Goal: Task Accomplishment & Management: Complete application form

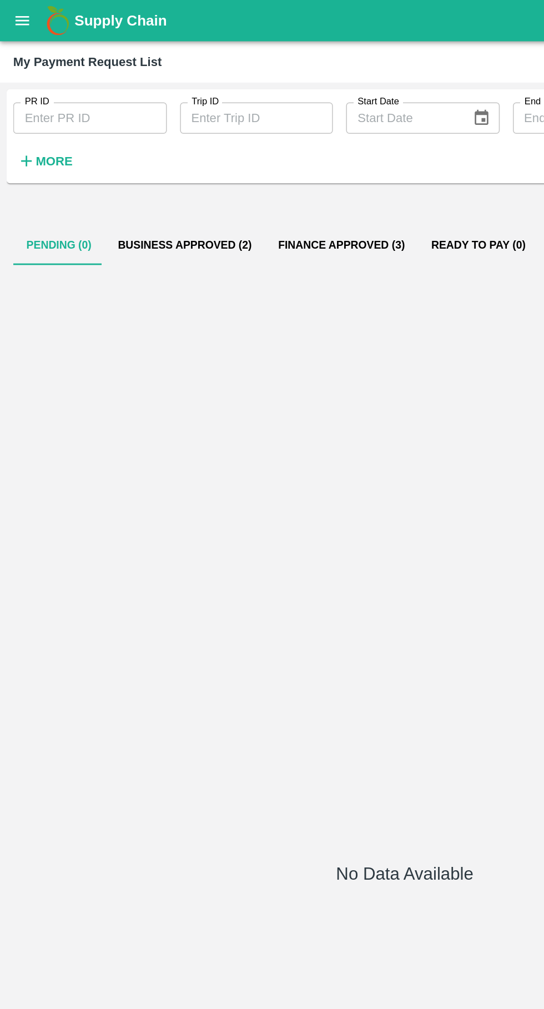
click at [15, 14] on icon "open drawer" at bounding box center [15, 14] width 9 height 6
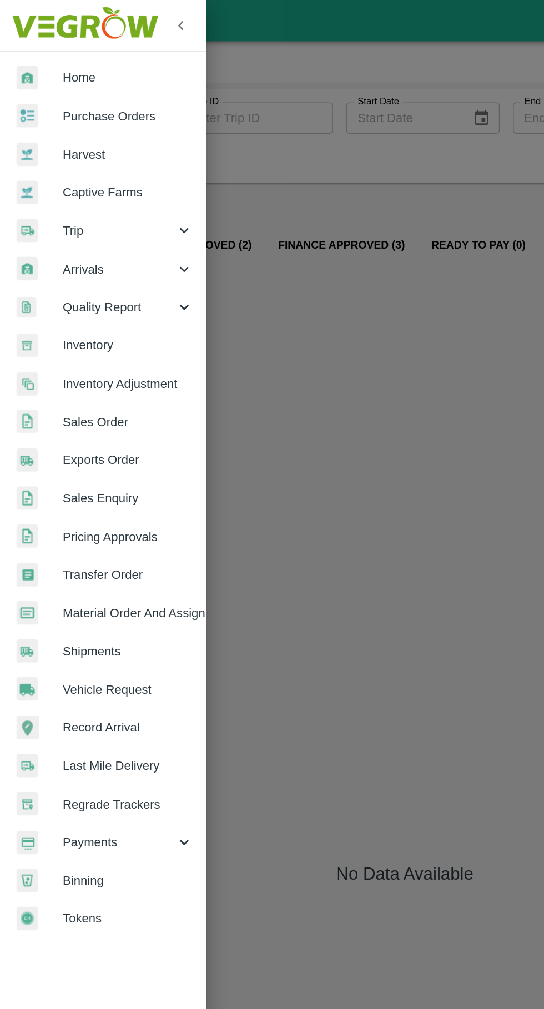
click at [50, 155] on span "Trip" at bounding box center [79, 155] width 75 height 12
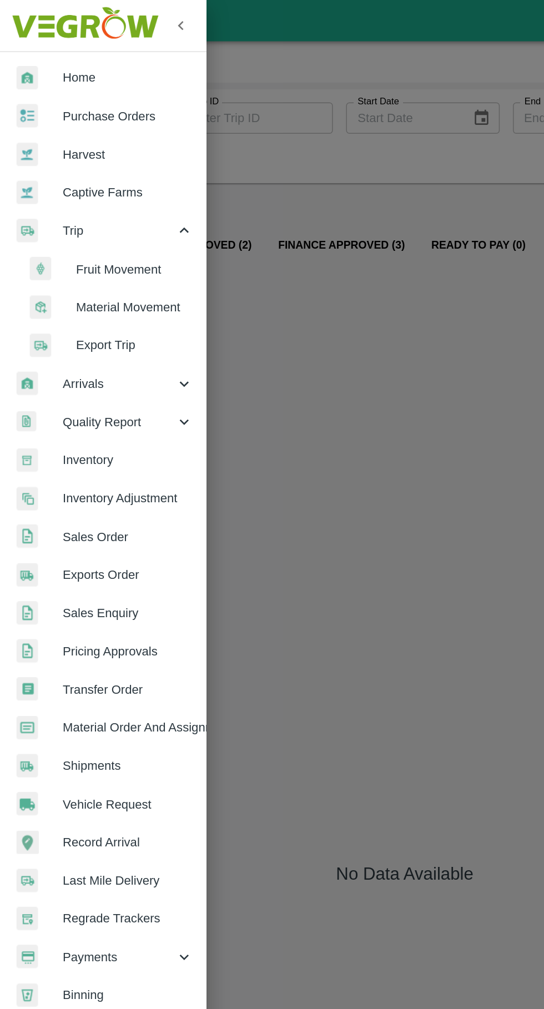
click at [68, 180] on span "Fruit Movement" at bounding box center [90, 181] width 79 height 12
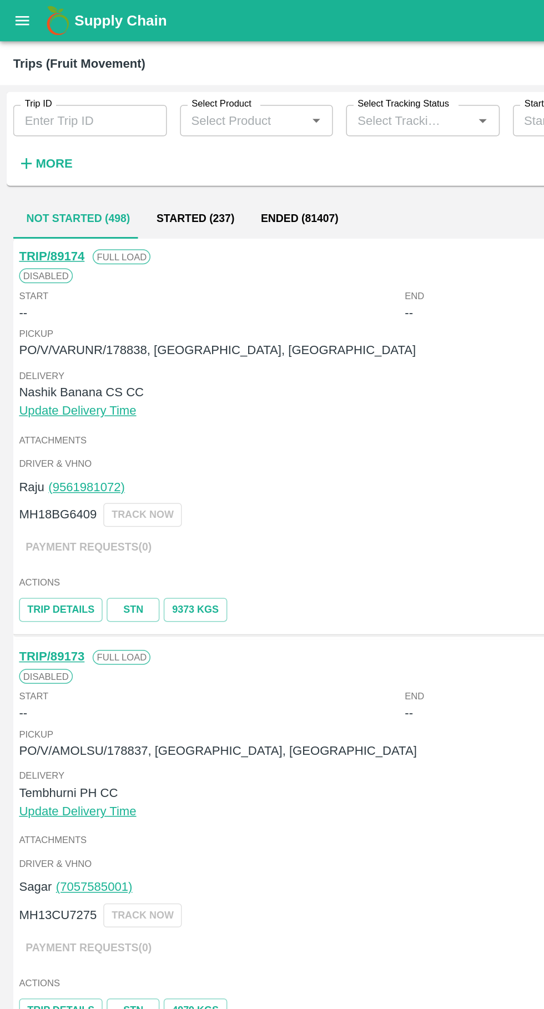
click at [4, 19] on button "open drawer" at bounding box center [15, 14] width 26 height 26
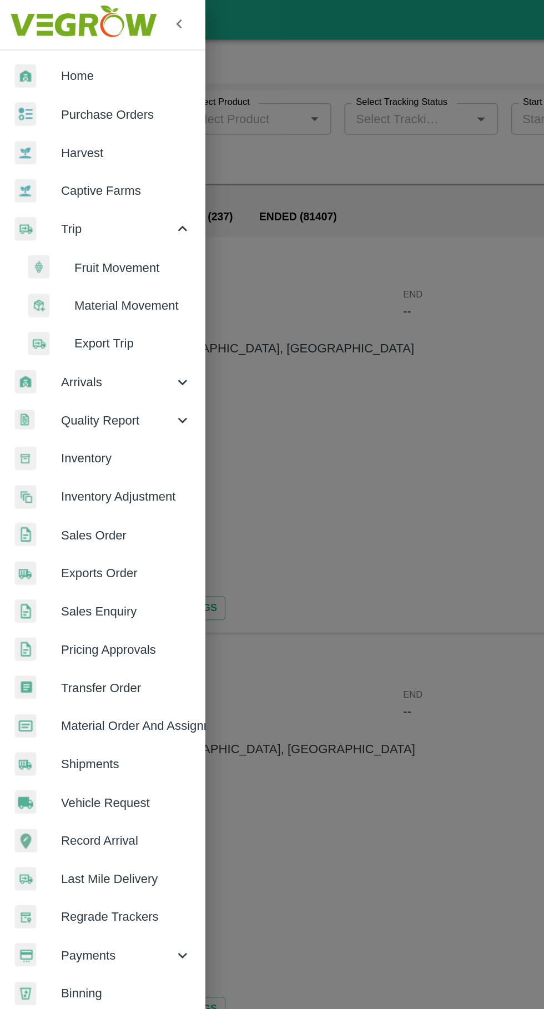
click at [66, 535] on span "Vehicle Request" at bounding box center [86, 540] width 88 height 12
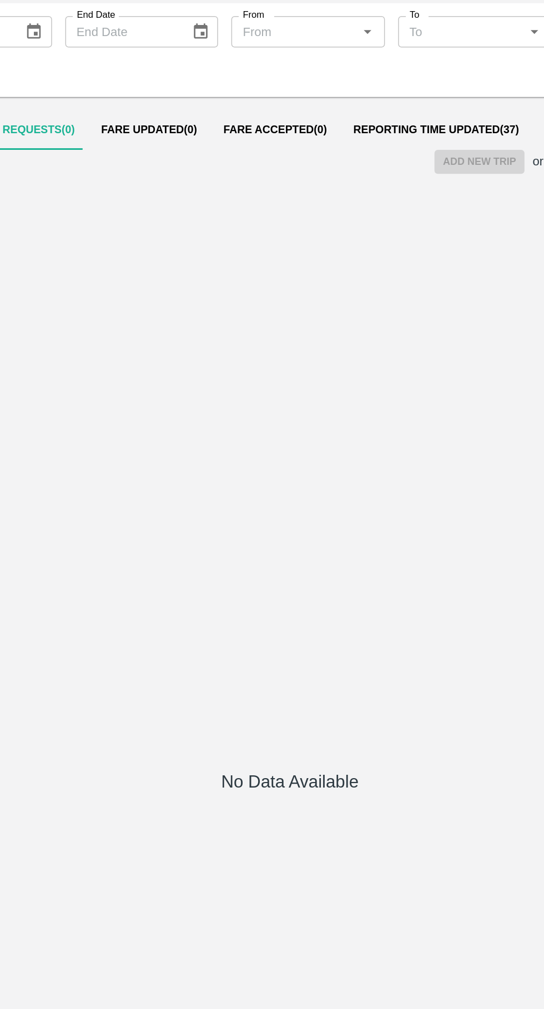
click at [335, 153] on button "Reporting Time Updated ( 37 )" at bounding box center [370, 145] width 129 height 27
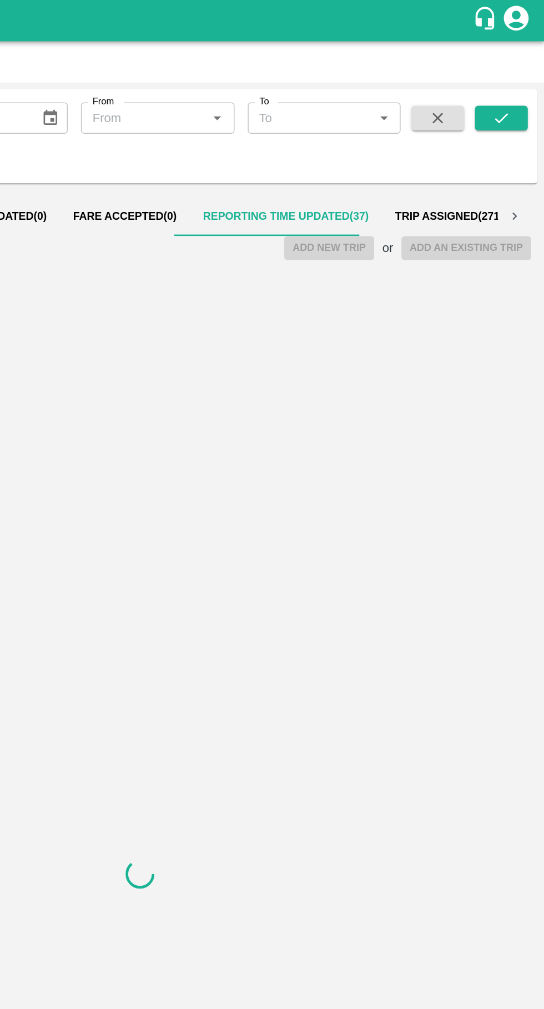
click at [258, 135] on button "Fare Accepted ( 0 )" at bounding box center [262, 145] width 87 height 27
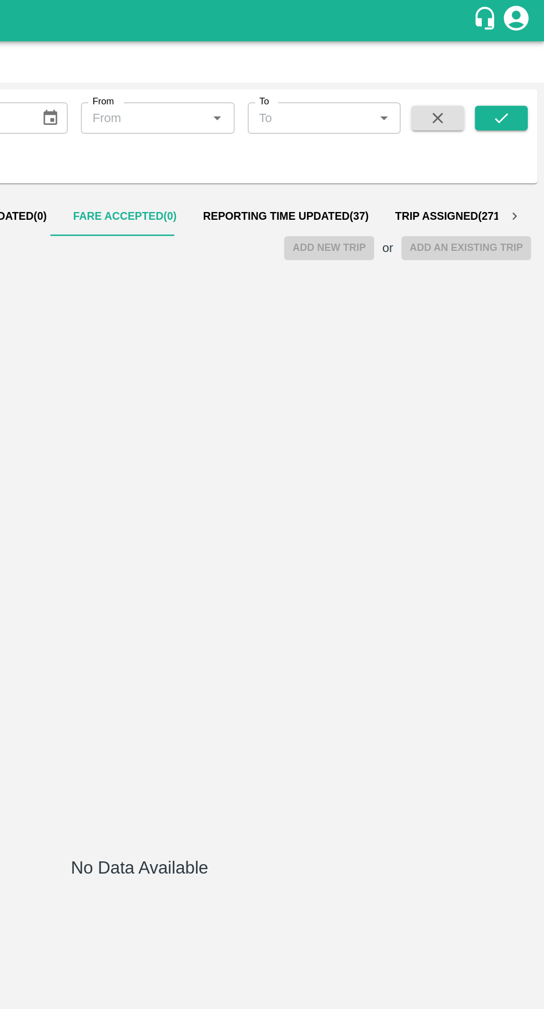
click at [368, 145] on span "Reporting Time Updated ( 37 )" at bounding box center [371, 145] width 112 height 9
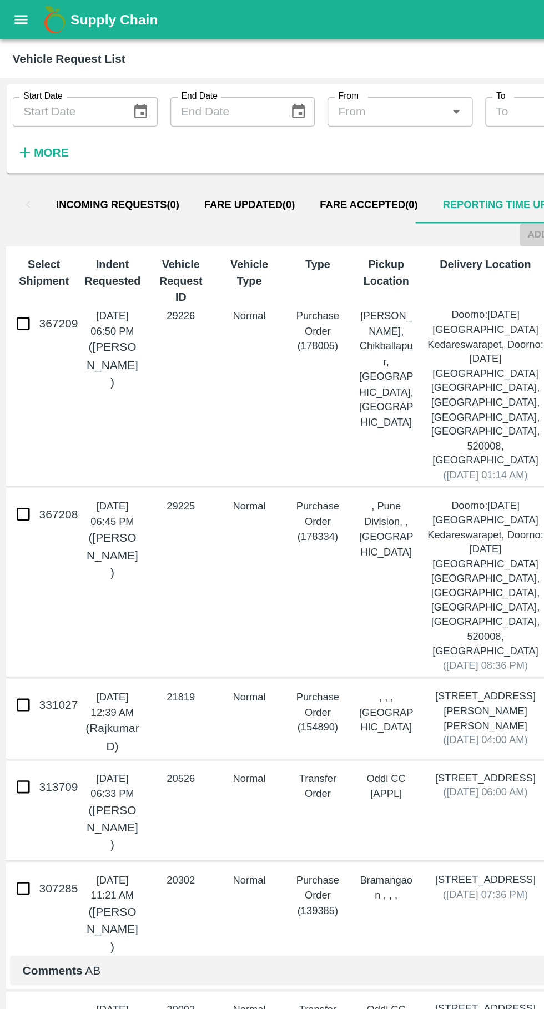
click at [17, 354] on input "367208" at bounding box center [17, 365] width 22 height 22
checkbox input "true"
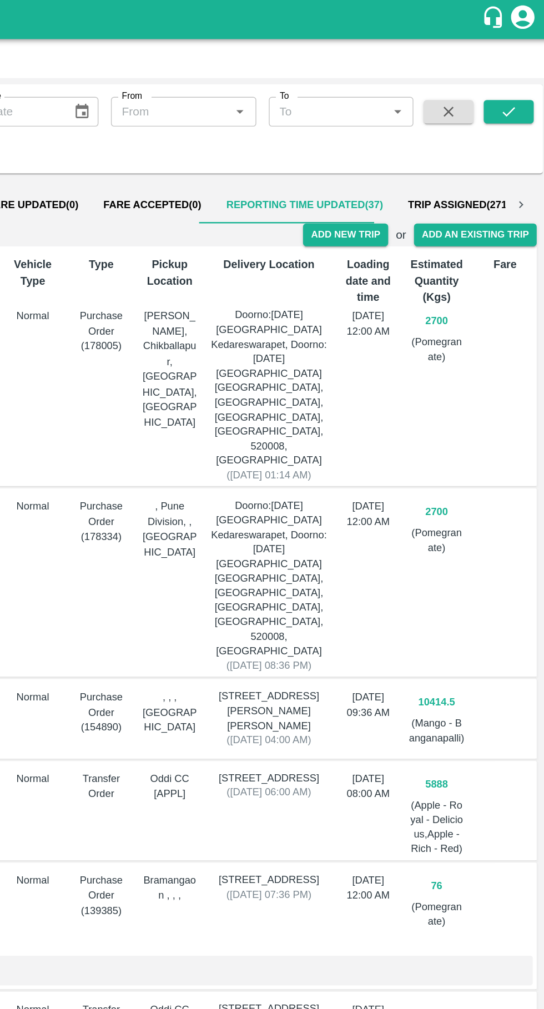
click at [405, 171] on button "Add New Trip" at bounding box center [399, 167] width 60 height 16
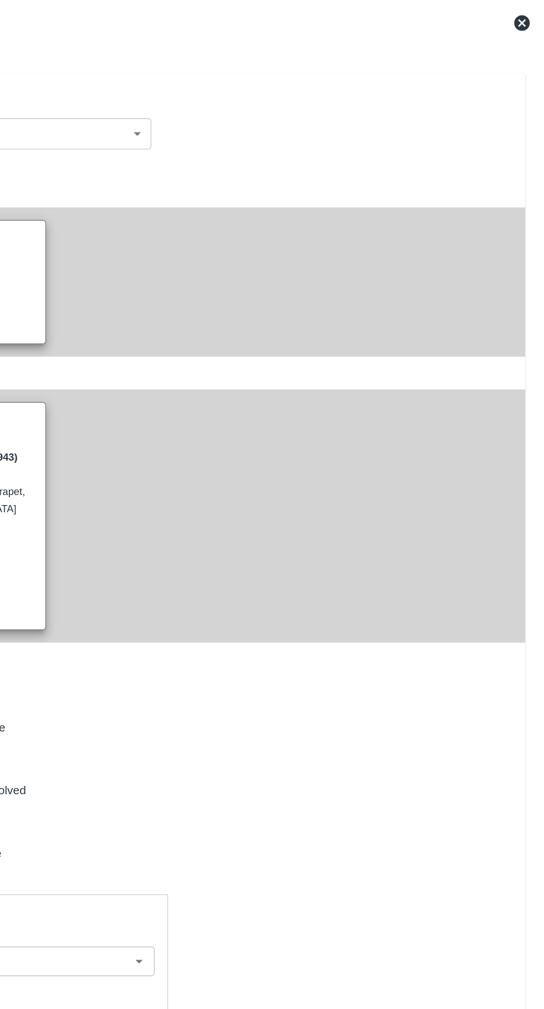
type input "2700"
type input "Normal"
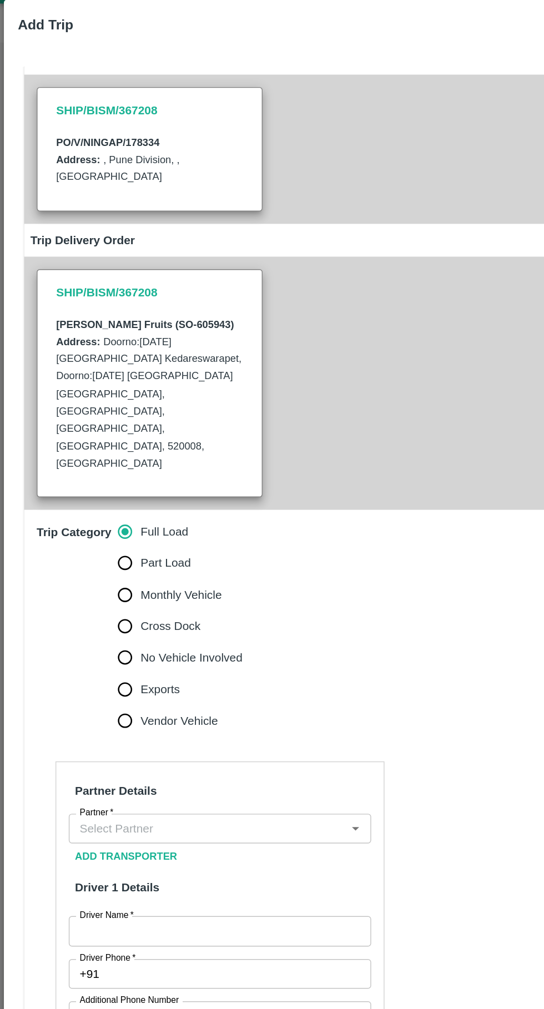
scroll to position [94, 0]
click at [159, 607] on input "Partner   *" at bounding box center [147, 614] width 190 height 14
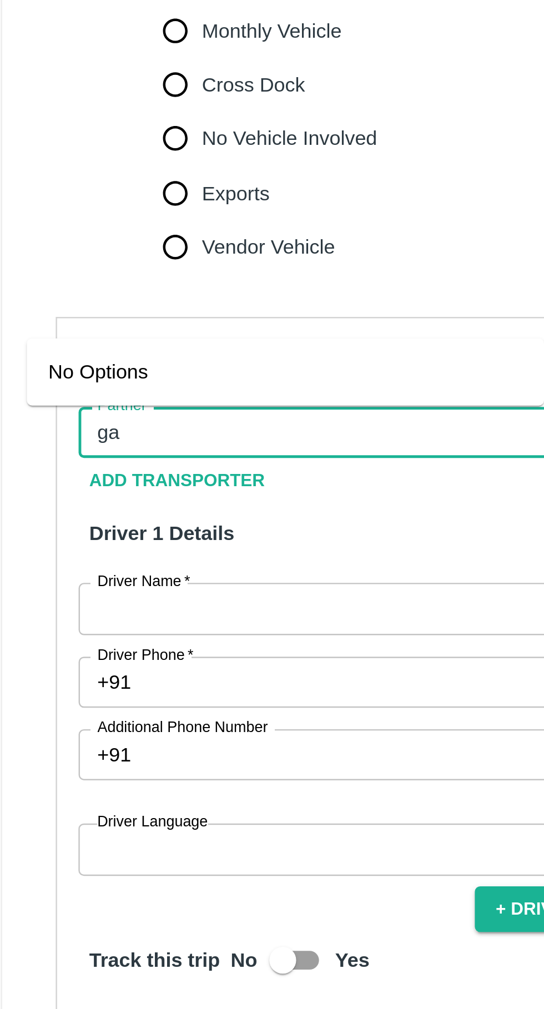
type input "g"
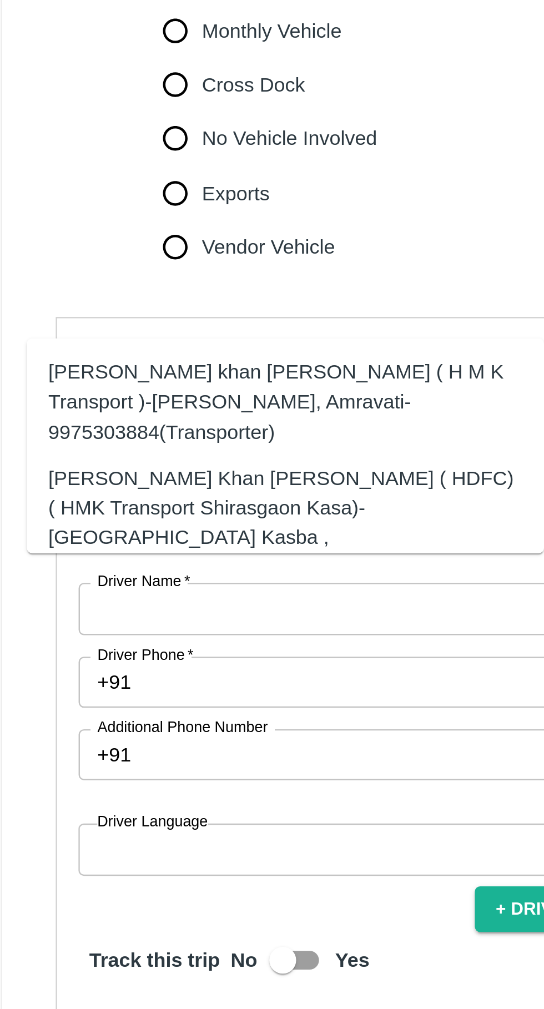
click at [62, 630] on div "[PERSON_NAME] Khan [PERSON_NAME] ( HDFC) ( HMK Transport Shirasgaon Kasa)-[GEOG…" at bounding box center [135, 651] width 196 height 49
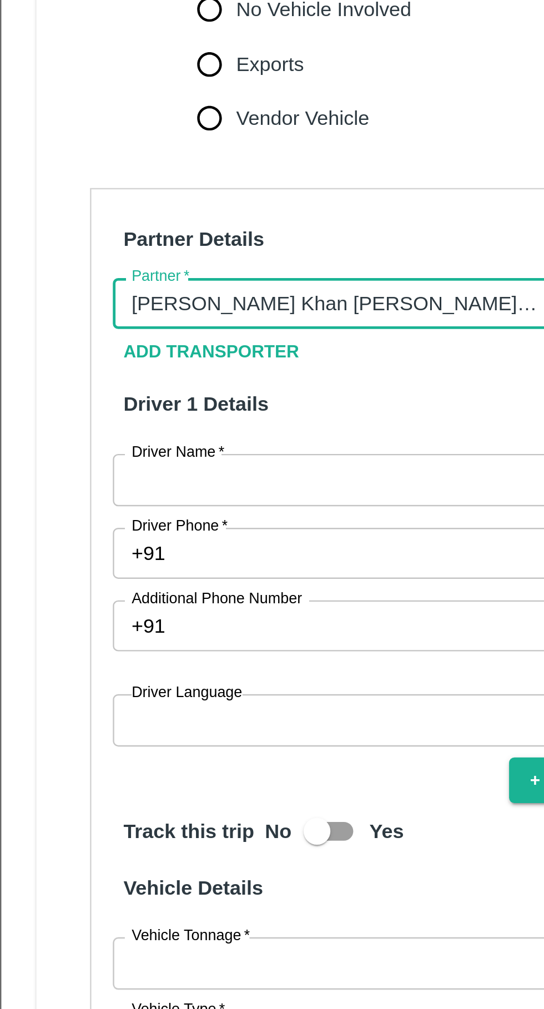
scroll to position [149, 0]
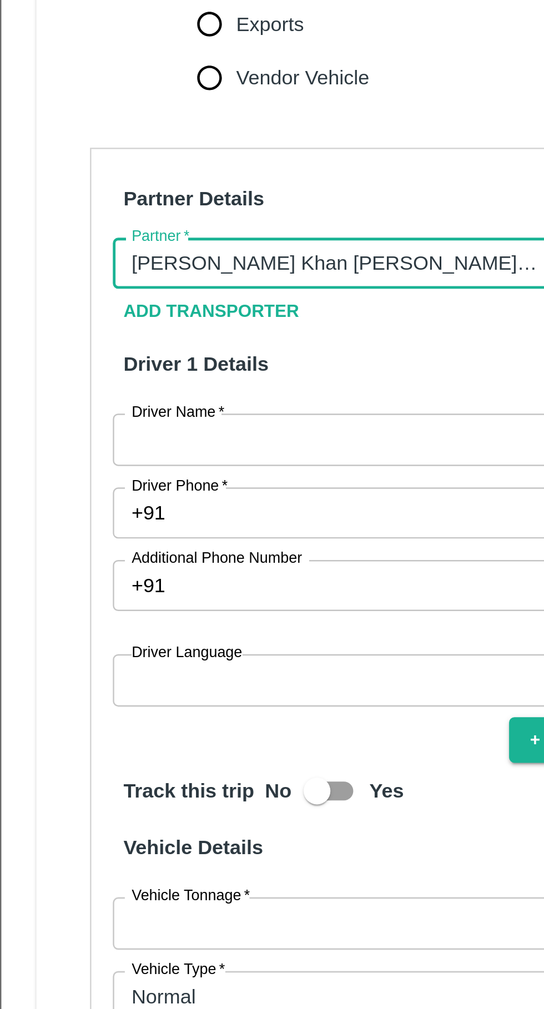
type input "[PERSON_NAME] Khan [PERSON_NAME] ( HDFC) ( HMK Transport Shirasgaon Kasa)-[GEOG…"
click at [87, 647] on label "Driver Phone   *" at bounding box center [77, 651] width 40 height 9
click at [87, 652] on input "Driver Phone   *" at bounding box center [169, 662] width 189 height 21
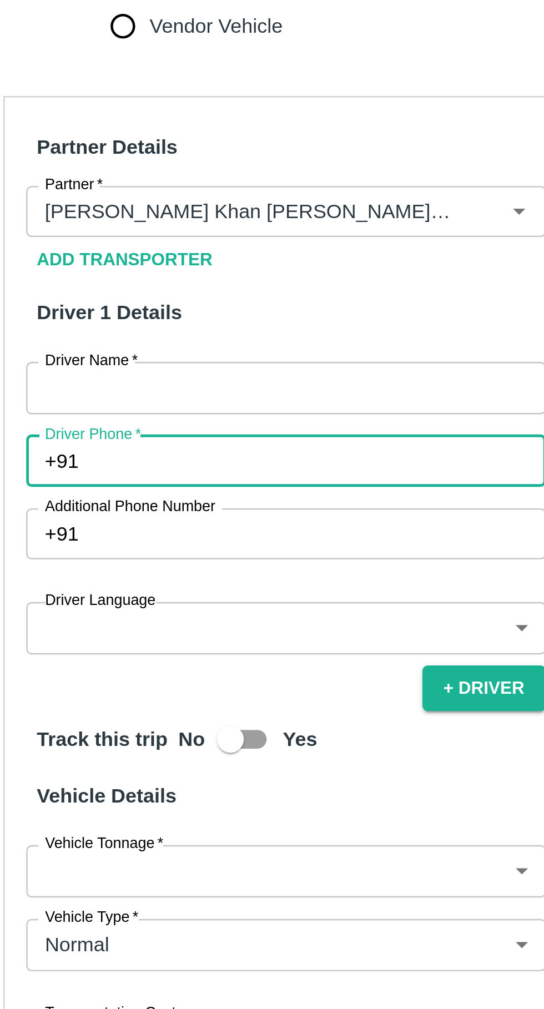
click at [118, 652] on input "Driver Phone   *" at bounding box center [169, 662] width 189 height 21
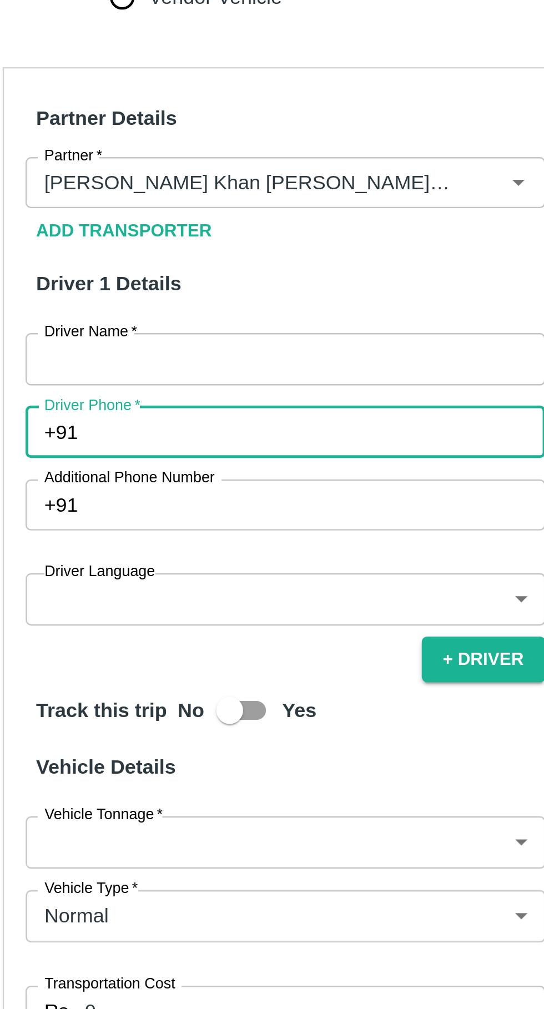
click at [101, 621] on input "Driver Name   *" at bounding box center [156, 631] width 215 height 21
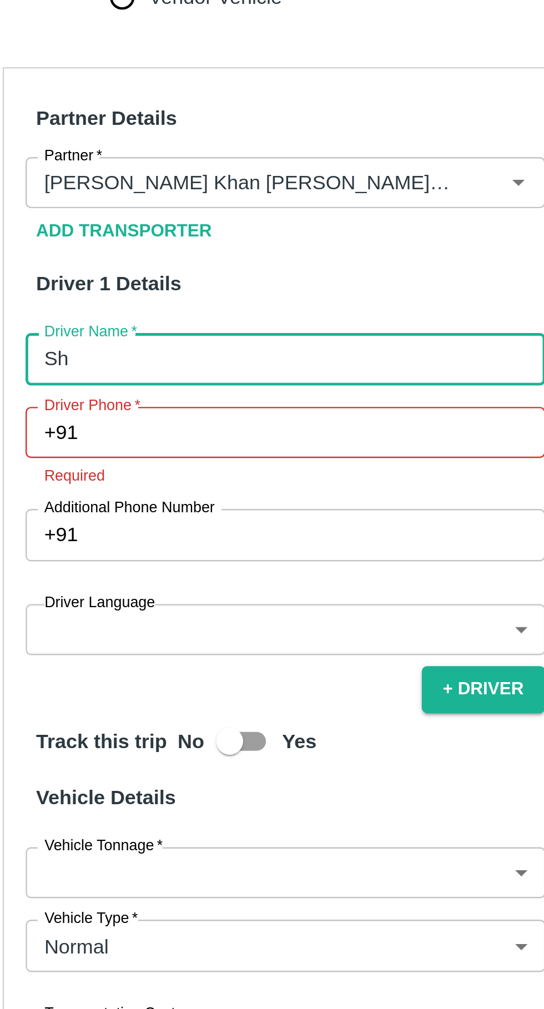
type input "S"
type input "[PERSON_NAME]"
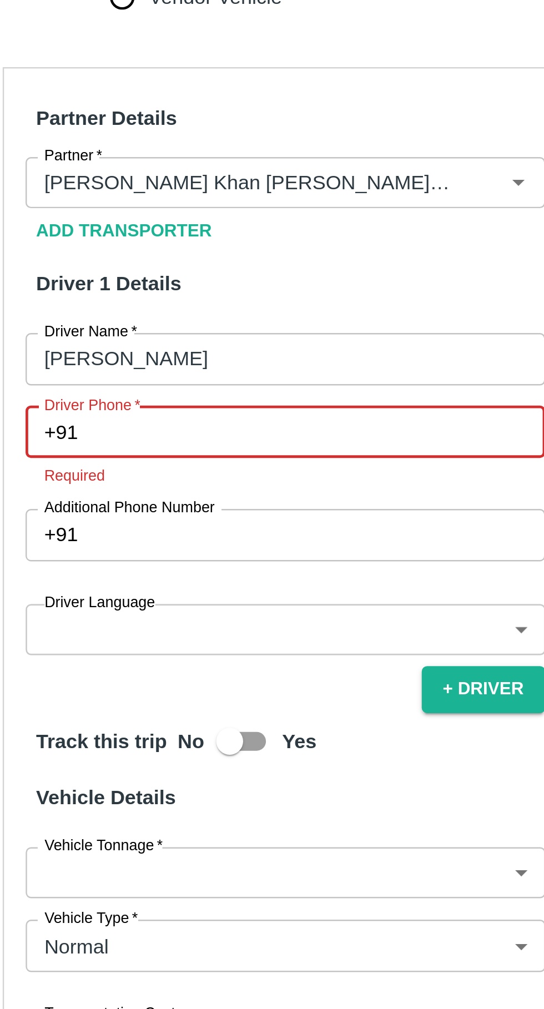
paste input "[PHONE_NUMBER]"
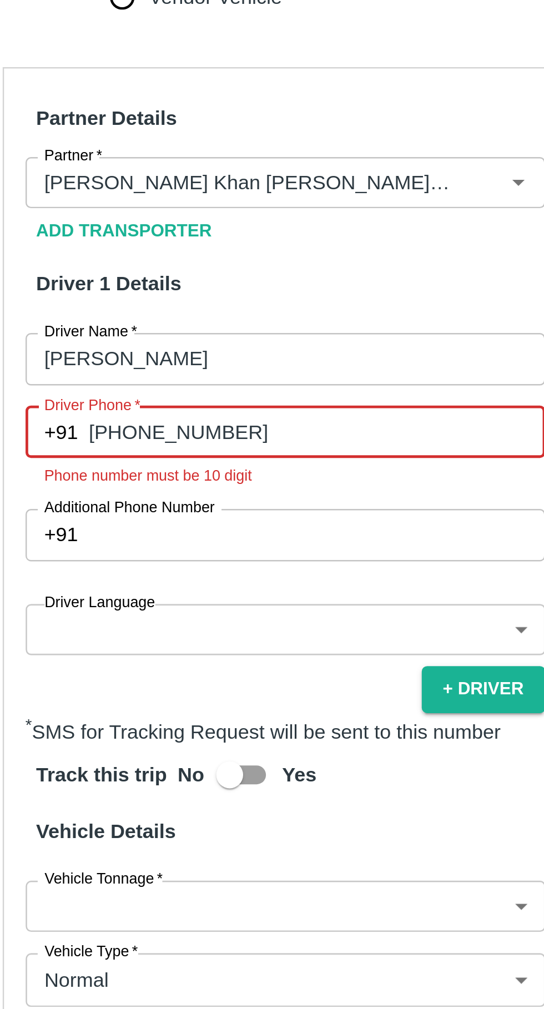
click at [91, 652] on input "[PHONE_NUMBER]" at bounding box center [169, 662] width 189 height 21
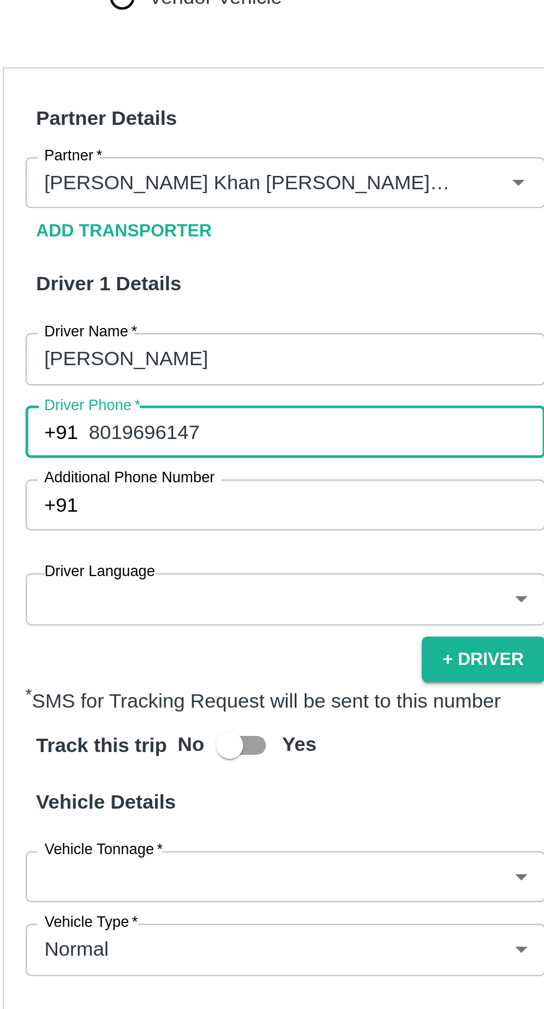
type input "8019696147"
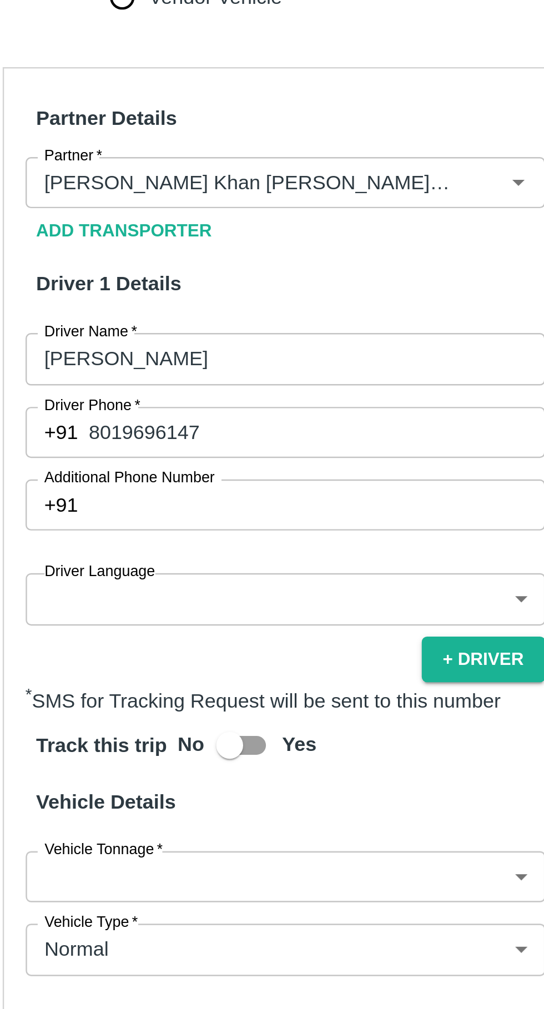
click at [124, 677] on body "Supply Chain Vehicle Request List Start Date Start Date End Date End Date From …" at bounding box center [272, 504] width 544 height 1009
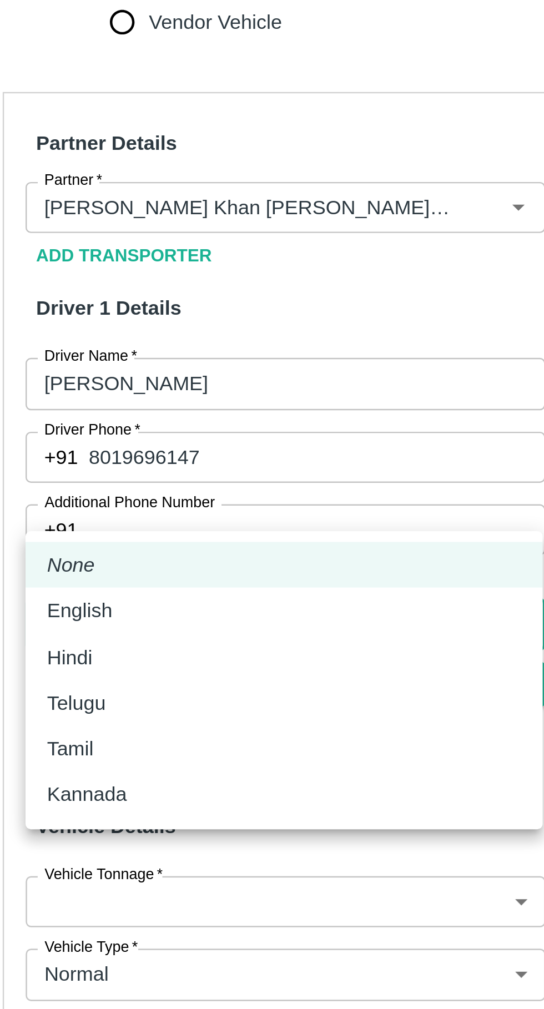
click at [82, 741] on div "Hindi" at bounding box center [70, 745] width 24 height 12
type input "hi"
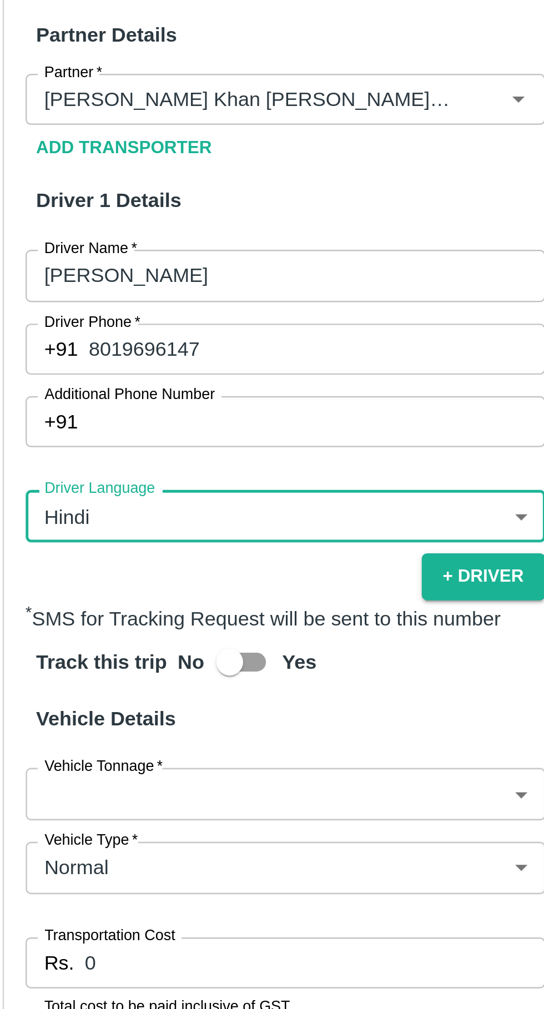
scroll to position [126, 0]
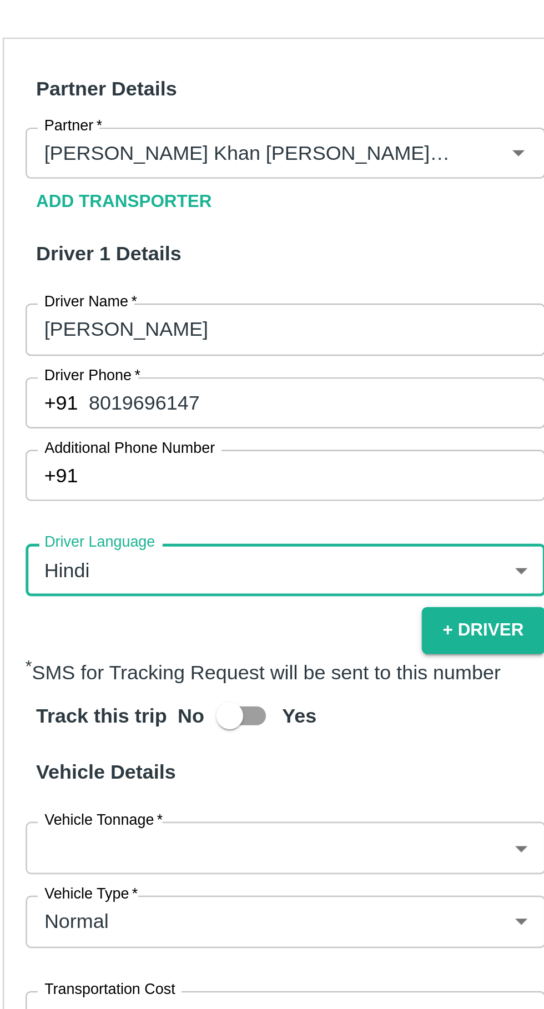
click at [164, 803] on div "Partner Details Partner   * Partner Add Transporter Driver 1 Details Driver Nam…" at bounding box center [156, 793] width 234 height 519
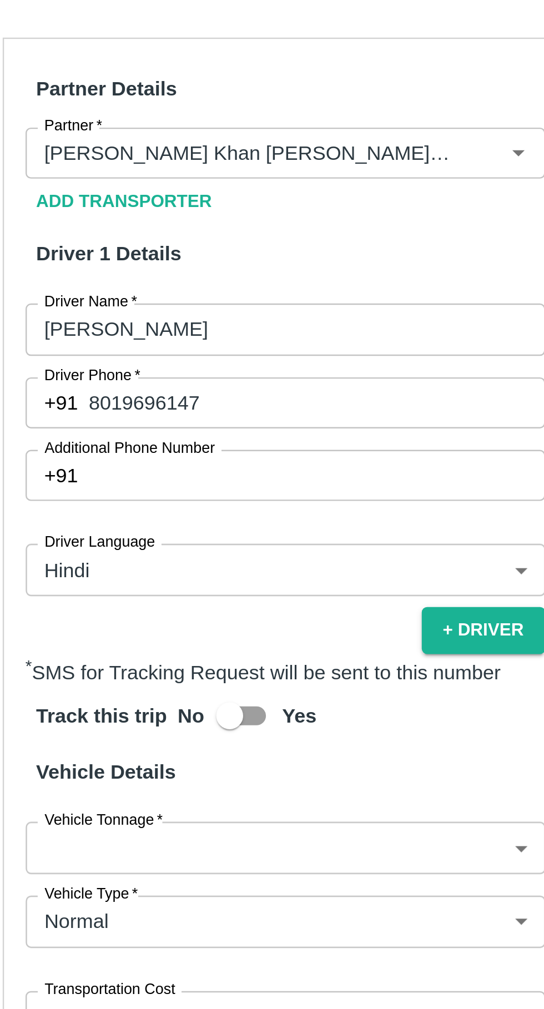
click at [181, 820] on body "Supply Chain Vehicle Request List Start Date Start Date End Date End Date From …" at bounding box center [272, 504] width 544 height 1009
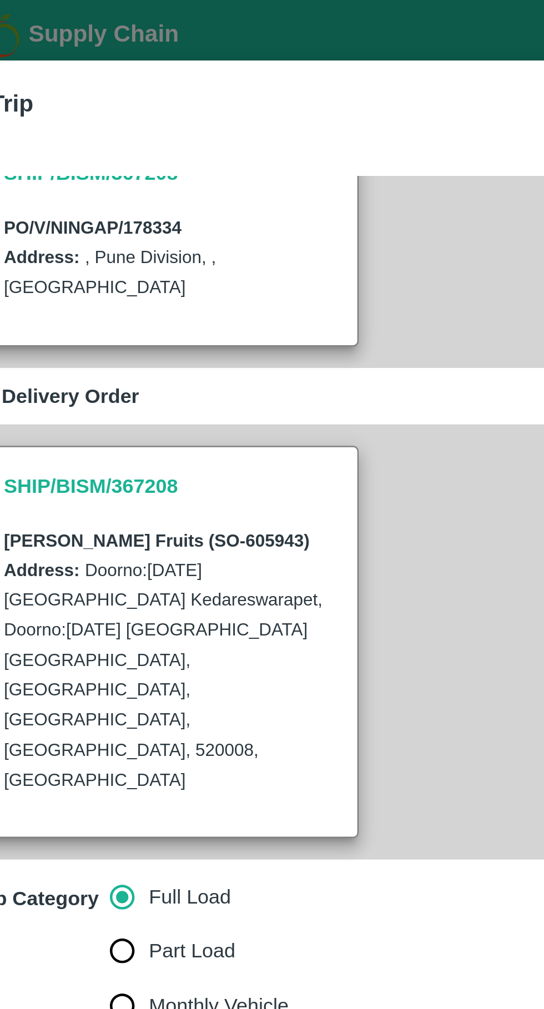
scroll to position [0, 0]
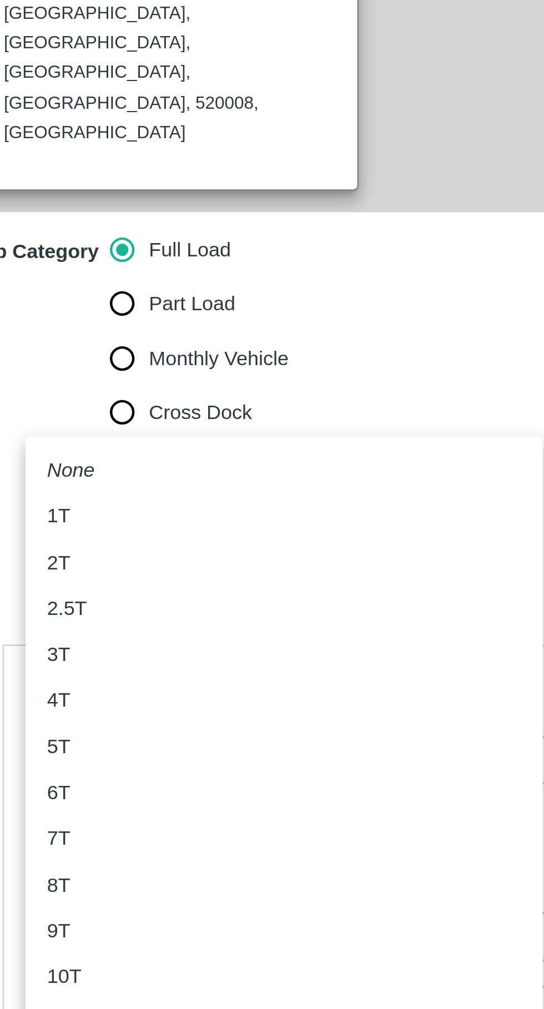
click at [77, 531] on div "3T" at bounding box center [156, 537] width 196 height 12
type input "3000"
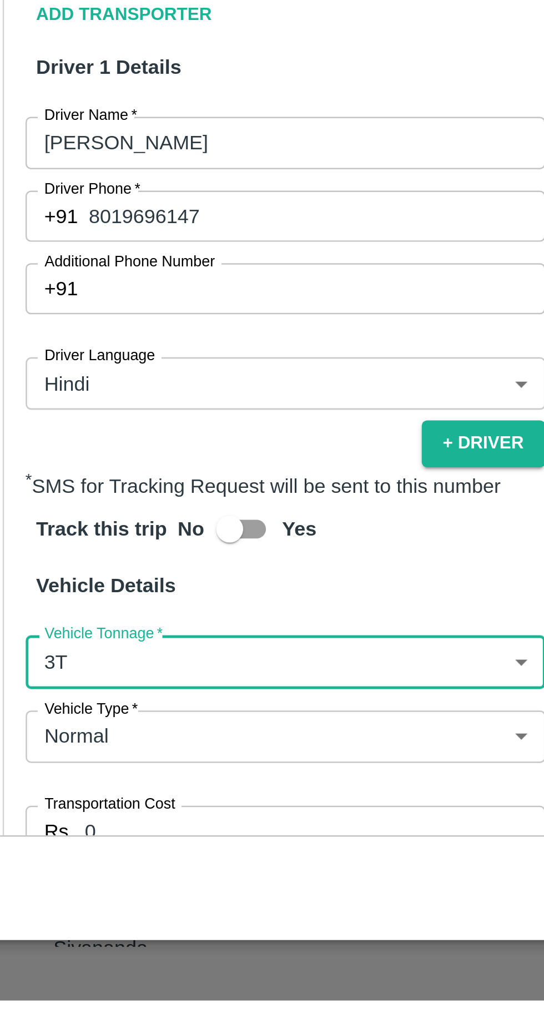
scroll to position [127, 0]
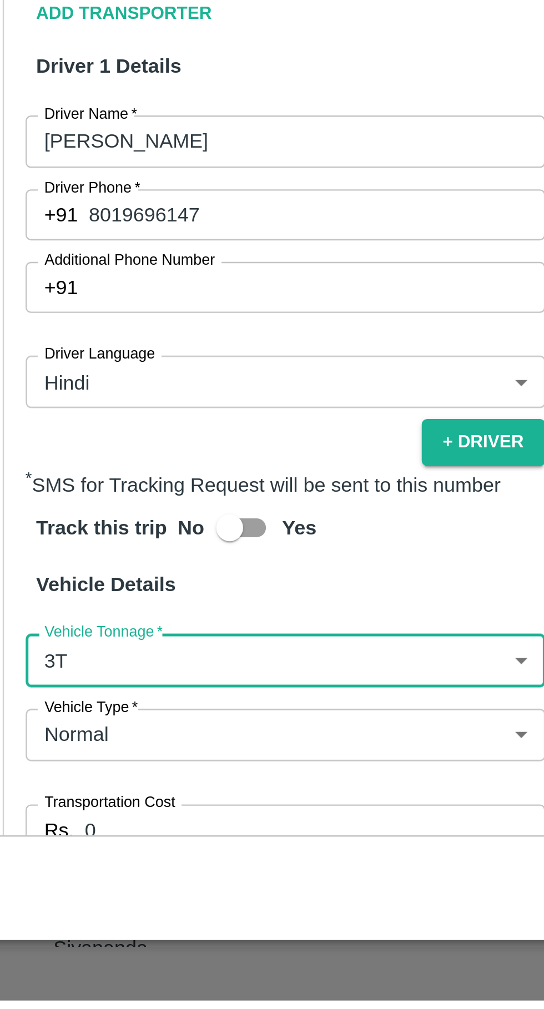
click at [138, 928] on input "0" at bounding box center [168, 938] width 190 height 21
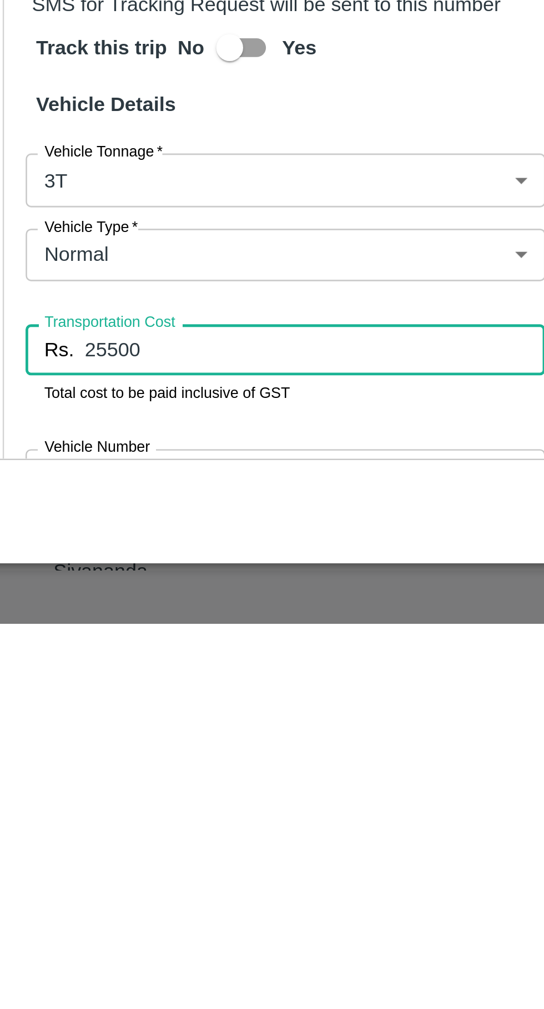
scroll to position [174, 0]
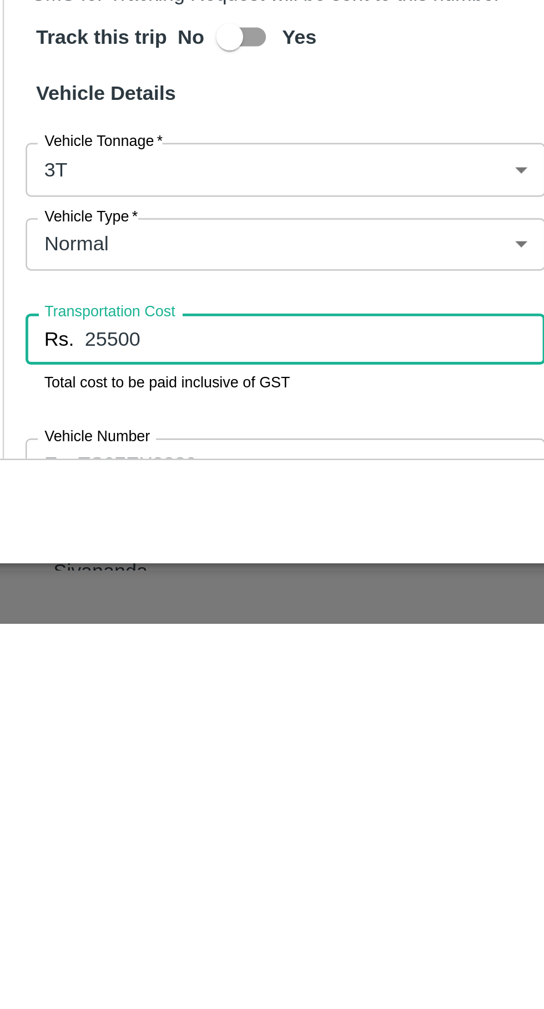
type input "25500"
click at [156, 932] on input "Vehicle Number" at bounding box center [156, 942] width 215 height 21
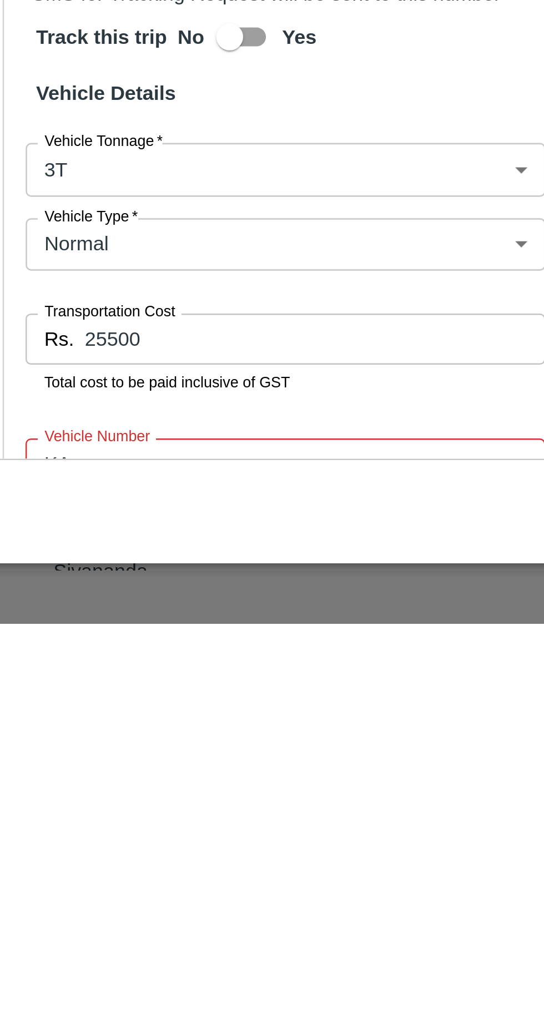
scroll to position [0, 0]
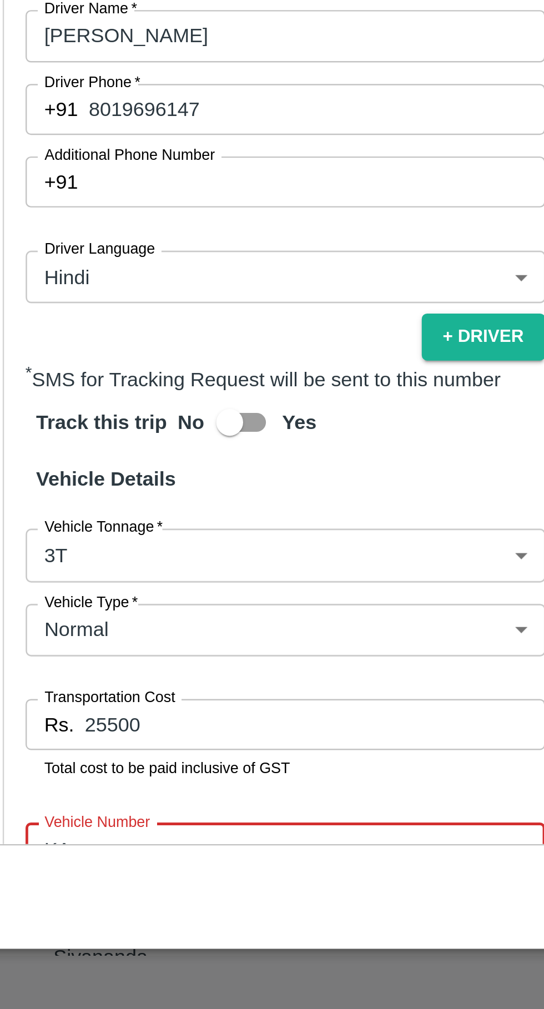
click at [104, 932] on input "KA" at bounding box center [156, 942] width 215 height 21
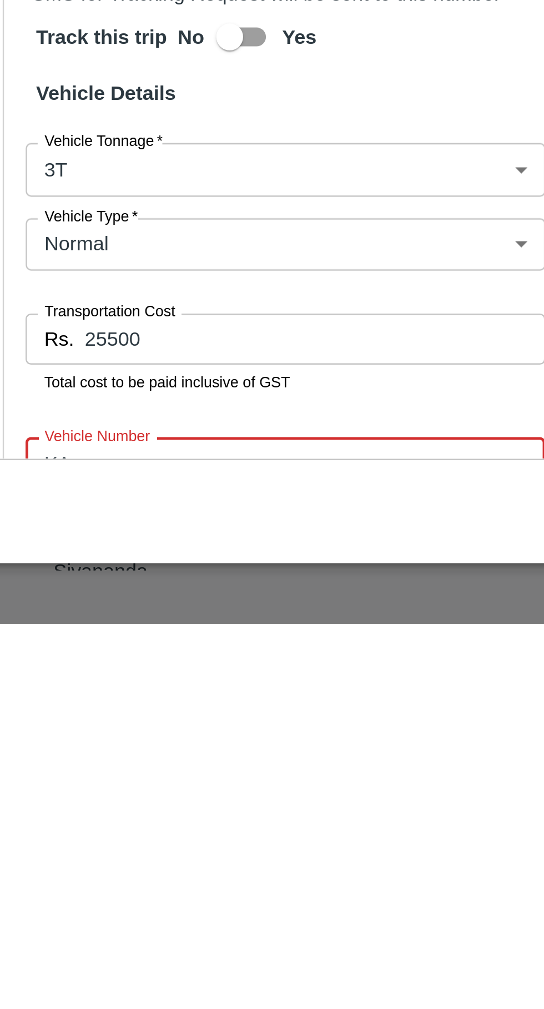
type input "K"
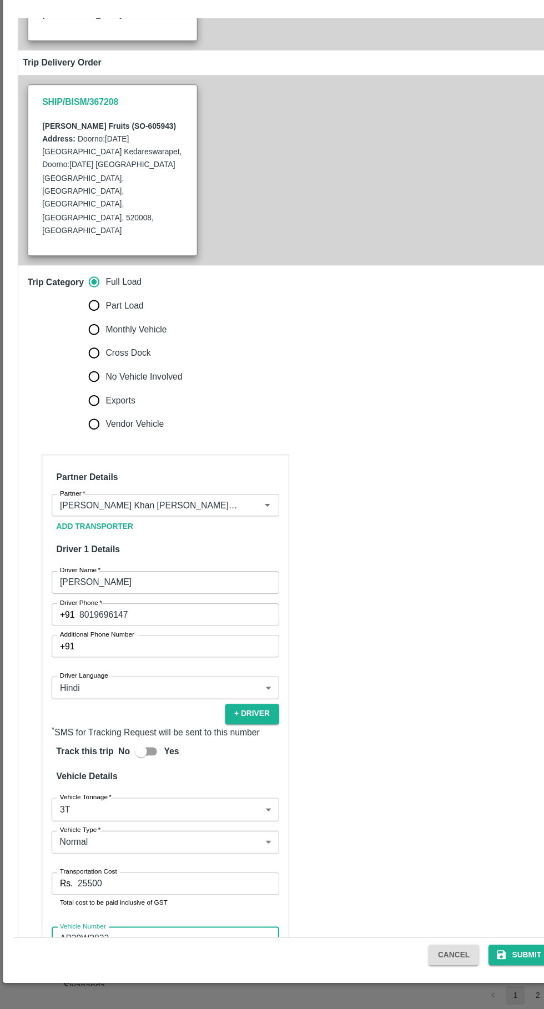
type input "AP39W2833"
click at [486, 959] on button "Submit" at bounding box center [490, 957] width 59 height 19
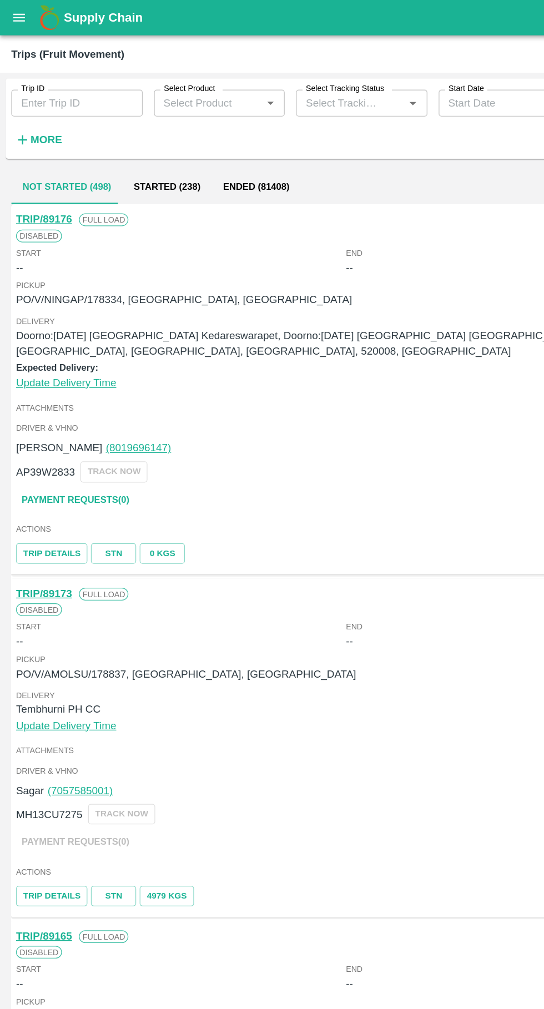
click at [15, 14] on icon "open drawer" at bounding box center [15, 14] width 12 height 12
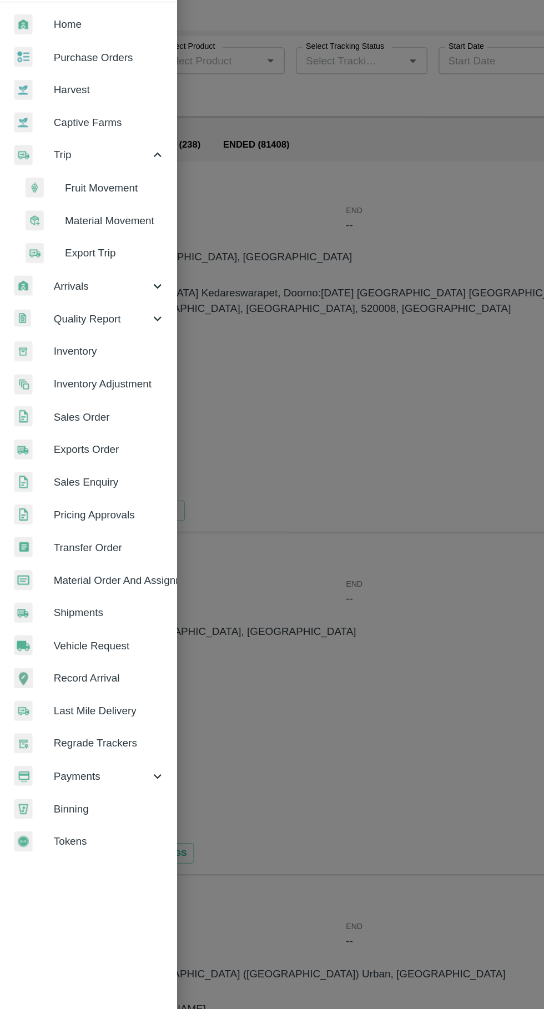
click at [98, 648] on span "Payments" at bounding box center [79, 643] width 75 height 12
click at [68, 669] on span "My Payment Requests" at bounding box center [90, 668] width 79 height 12
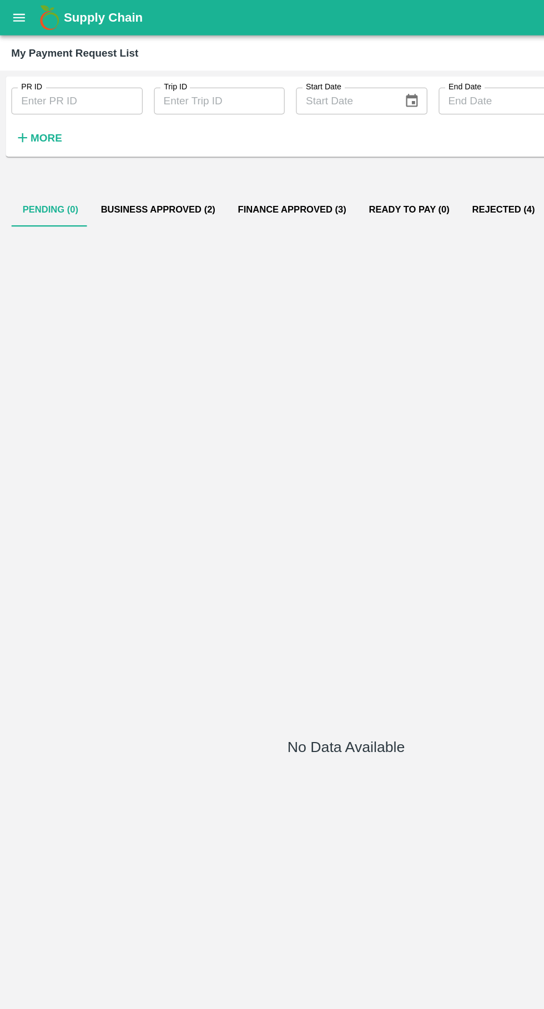
click at [15, 14] on icon "open drawer" at bounding box center [15, 14] width 9 height 6
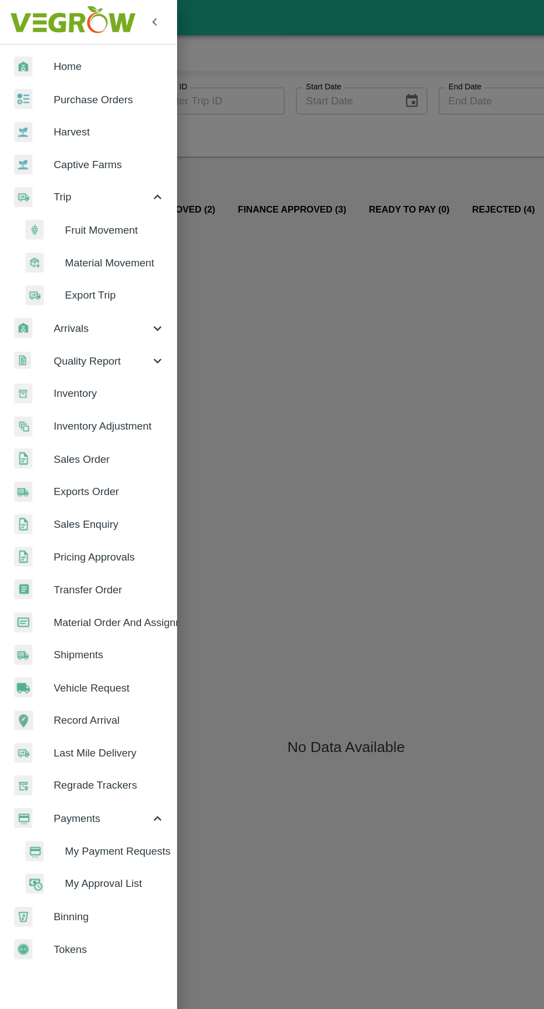
click at [89, 540] on span "Vehicle Request" at bounding box center [86, 540] width 88 height 12
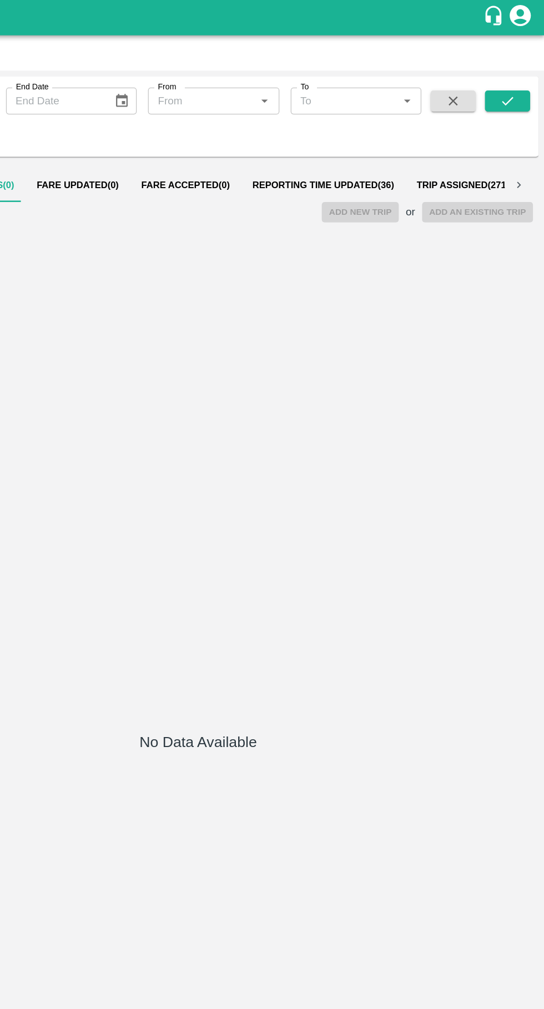
click at [337, 153] on button "Reporting Time Updated ( 36 )" at bounding box center [370, 145] width 129 height 27
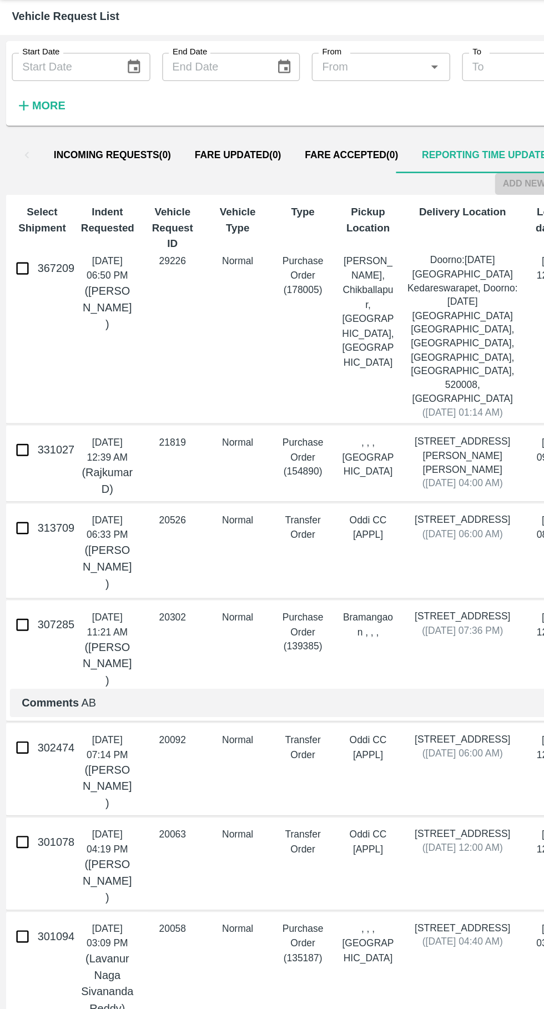
click at [12, 232] on input "367209" at bounding box center [17, 230] width 22 height 22
checkbox input "true"
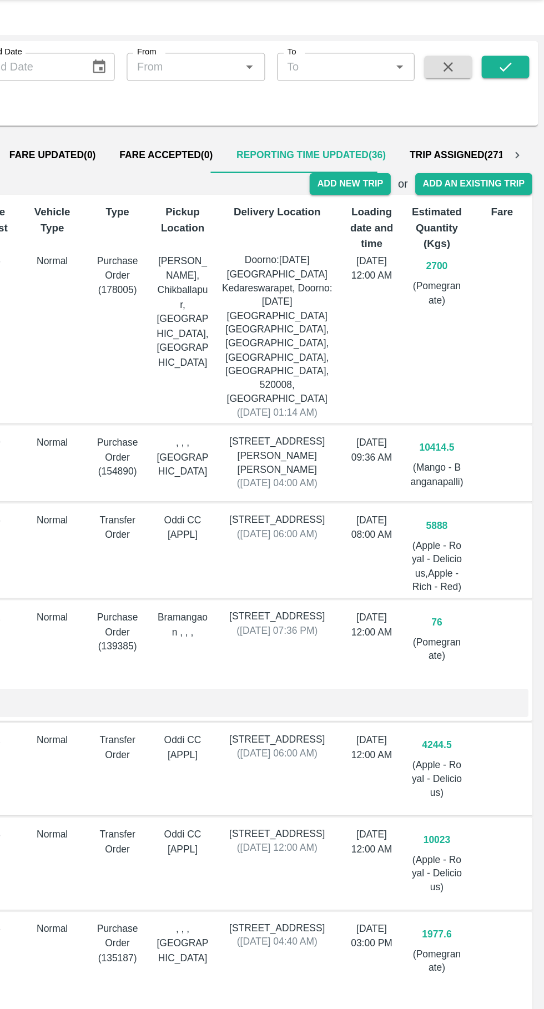
click at [403, 166] on button "Add New Trip" at bounding box center [399, 167] width 60 height 16
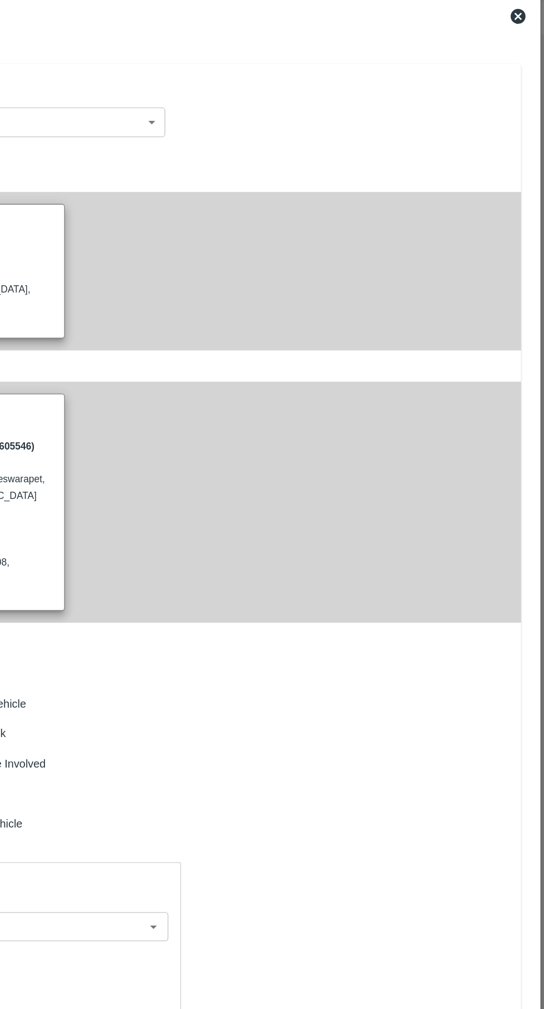
type input "2700"
type input "Normal"
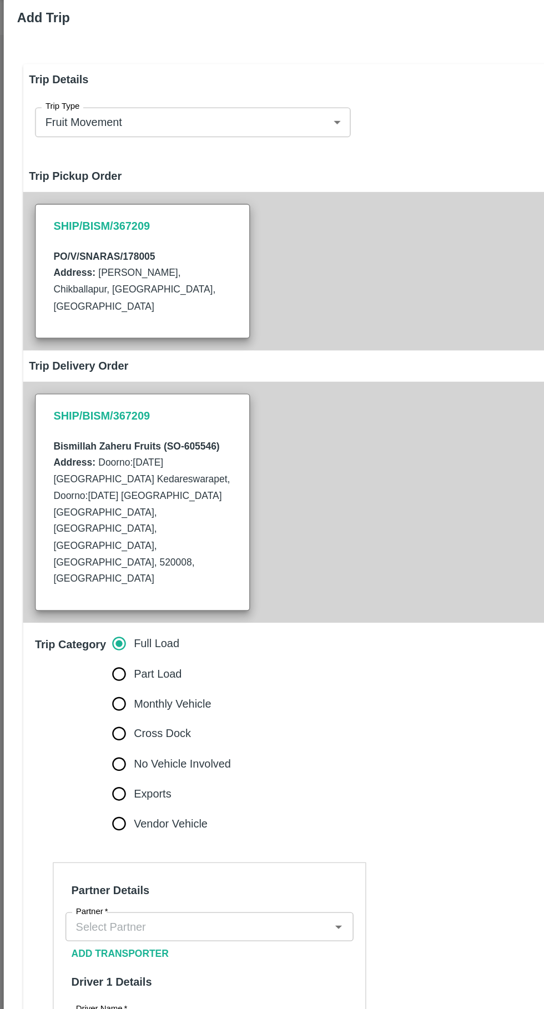
click at [168, 713] on input "Partner   *" at bounding box center [147, 720] width 190 height 14
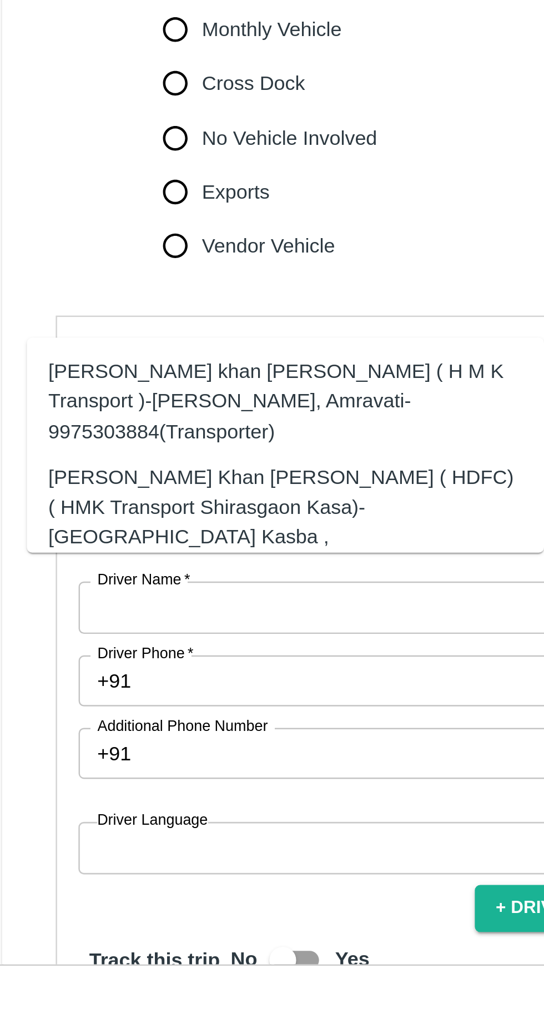
click at [68, 735] on div "[PERSON_NAME] Khan [PERSON_NAME] ( HDFC) ( HMK Transport Shirasgaon Kasa)-[GEOG…" at bounding box center [135, 757] width 196 height 49
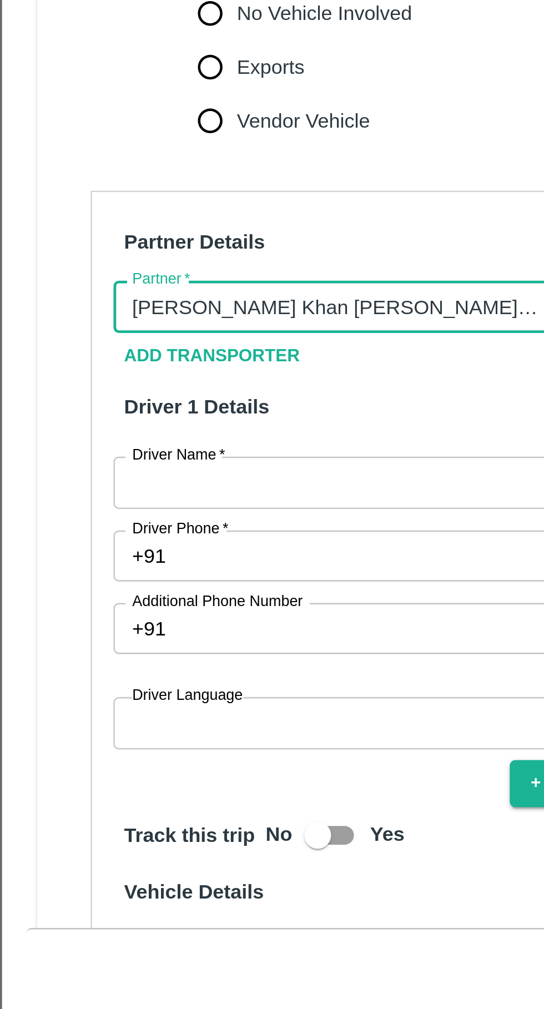
scroll to position [42, 0]
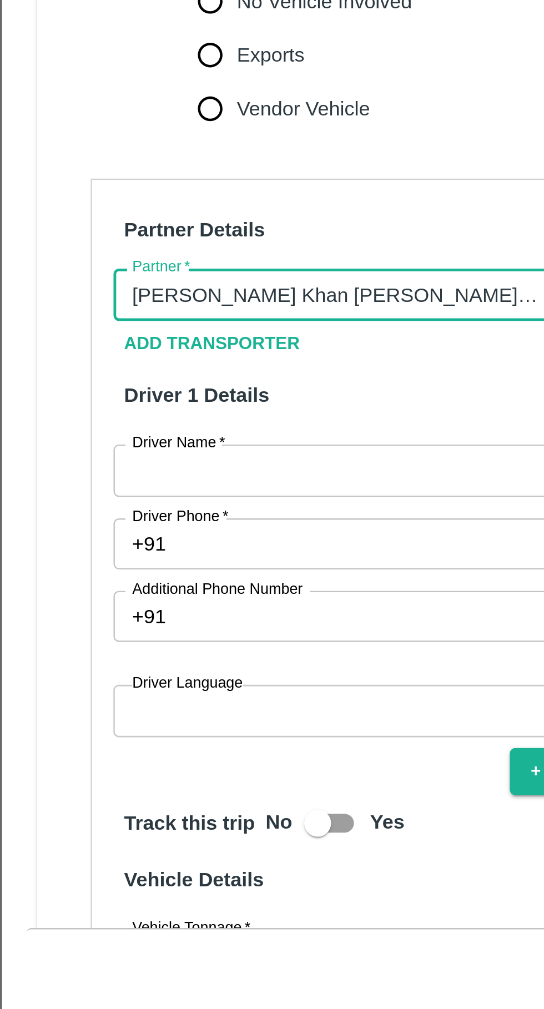
type input "[PERSON_NAME] Khan [PERSON_NAME] ( HDFC) ( HMK Transport Shirasgaon Kasa)-[GEOG…"
click at [80, 741] on input "Driver Name   *" at bounding box center [156, 751] width 215 height 21
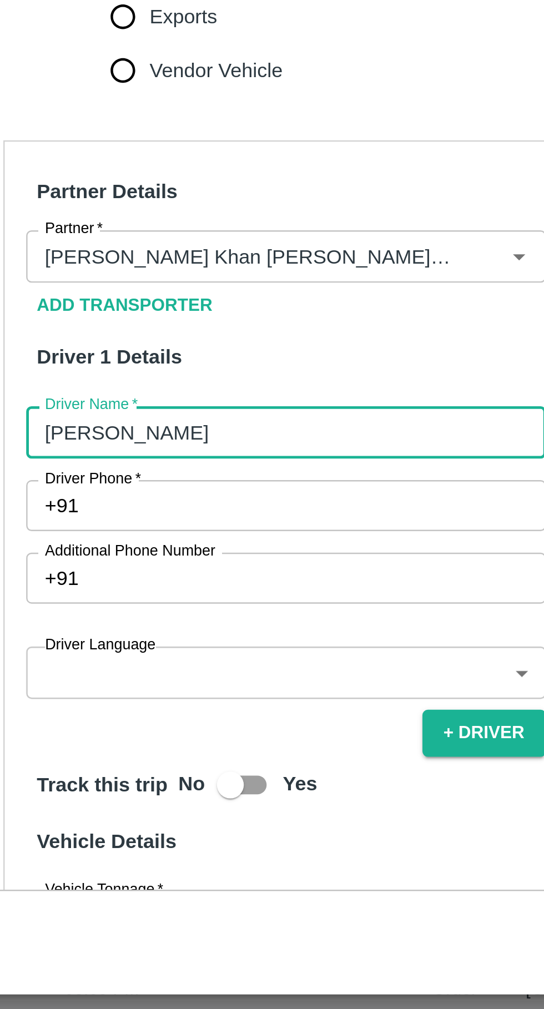
type input "[PERSON_NAME]"
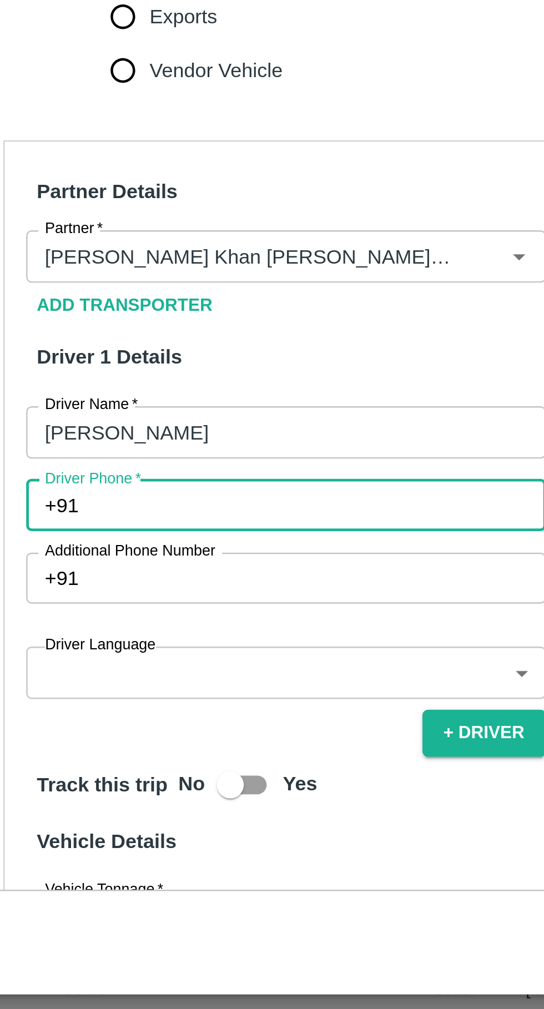
paste input "[PHONE_NUMBER]"
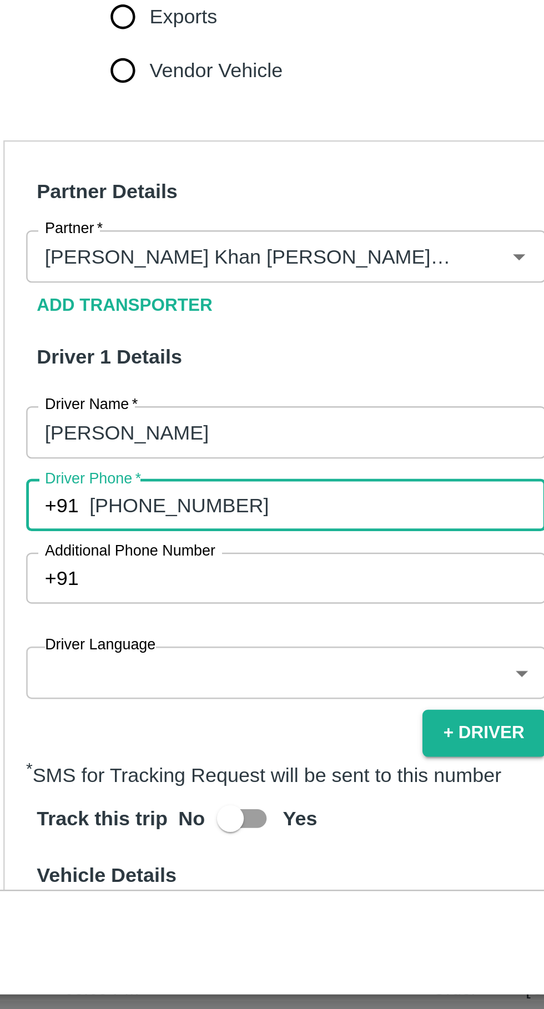
click at [88, 771] on input "[PHONE_NUMBER]" at bounding box center [169, 781] width 189 height 21
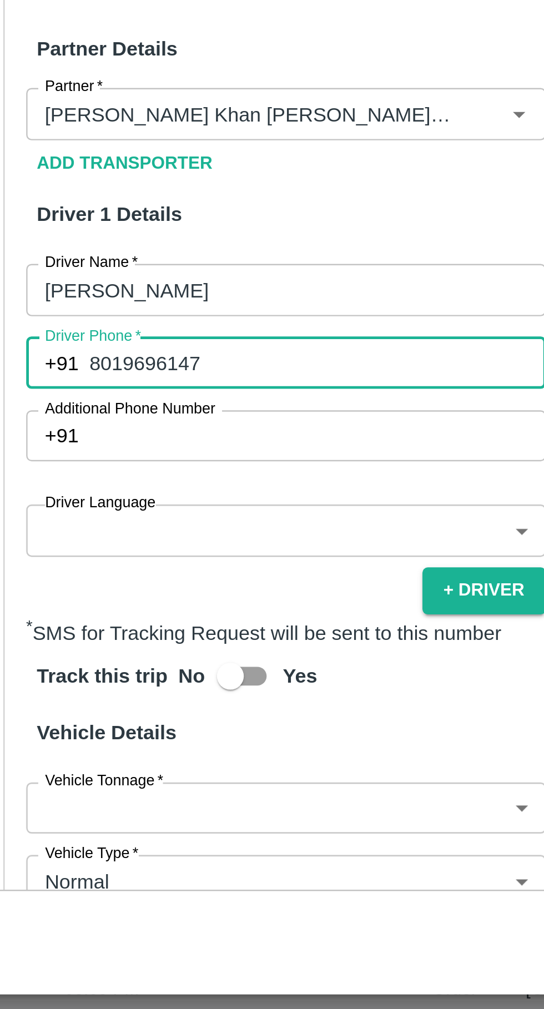
scroll to position [103, 0]
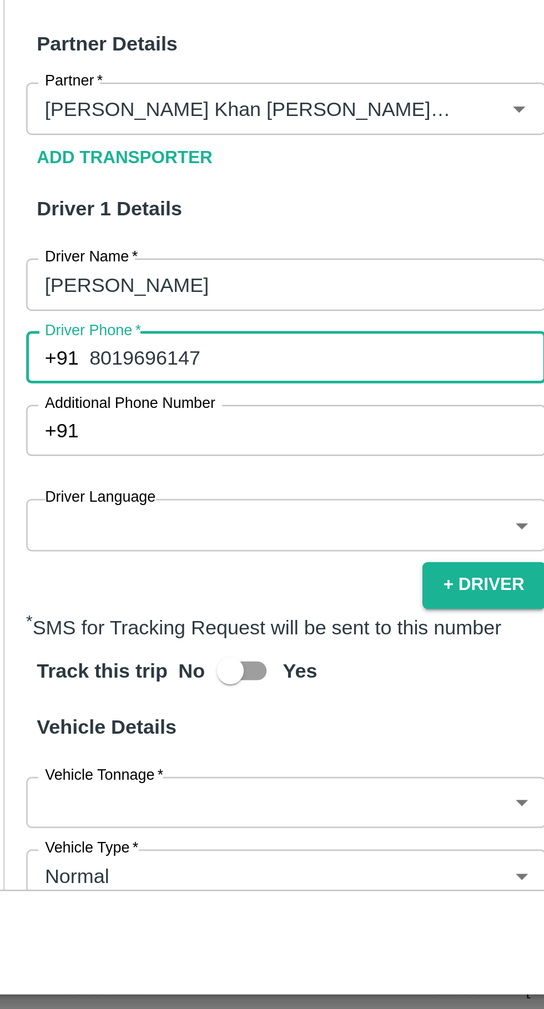
type input "8019696147"
click at [150, 740] on body "Supply Chain Vehicle Request List Start Date Start Date End Date End Date From …" at bounding box center [272, 504] width 544 height 1009
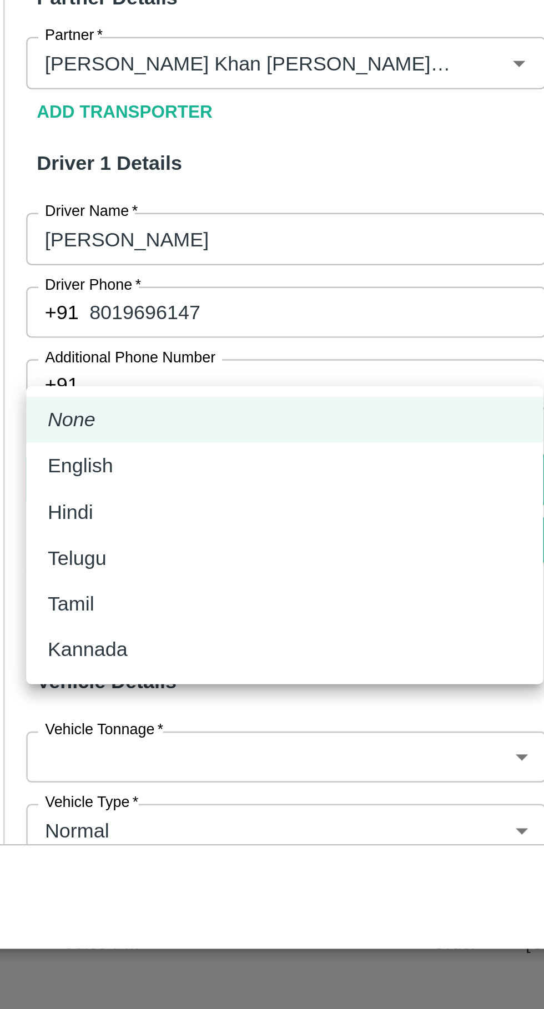
click at [69, 801] on p "Hindi" at bounding box center [67, 803] width 19 height 12
type input "hi"
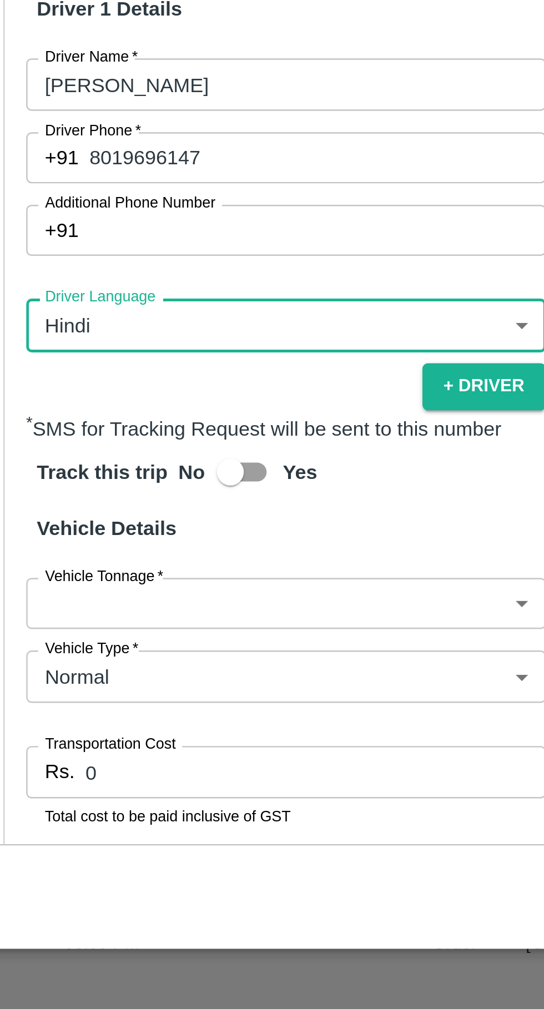
scroll to position [169, 0]
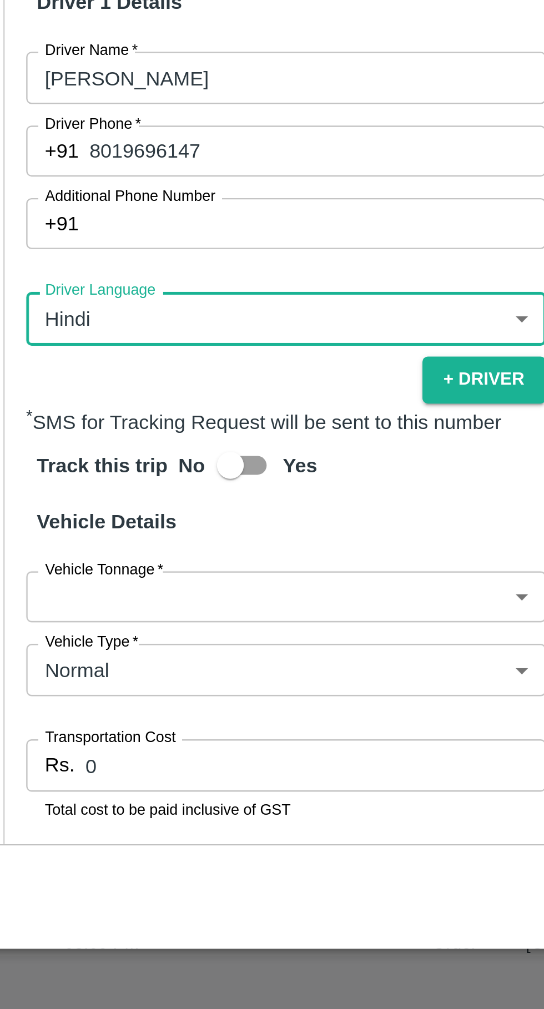
click at [188, 789] on body "Supply Chain Vehicle Request List Start Date Start Date End Date End Date From …" at bounding box center [272, 504] width 544 height 1009
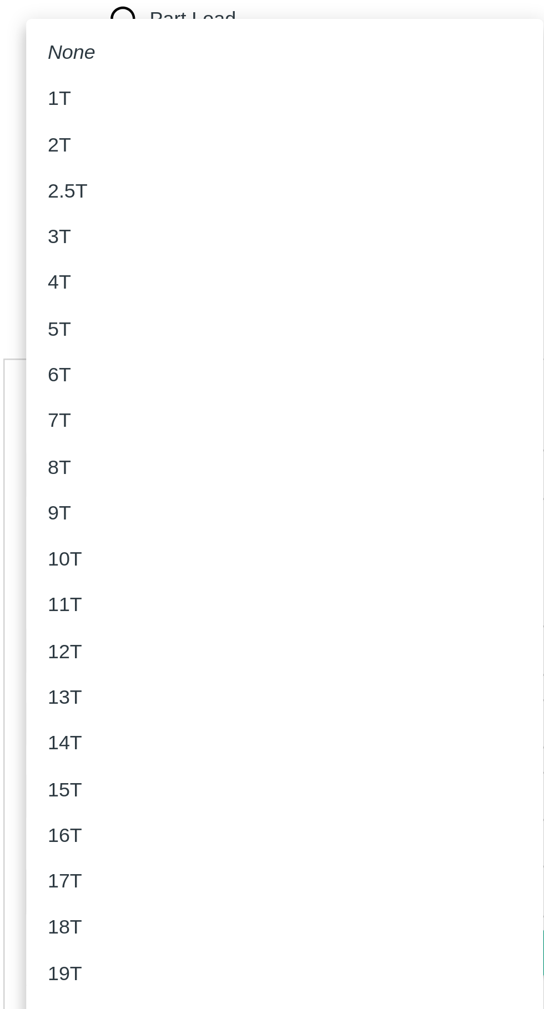
click at [79, 453] on div "3T" at bounding box center [156, 453] width 196 height 12
type input "3000"
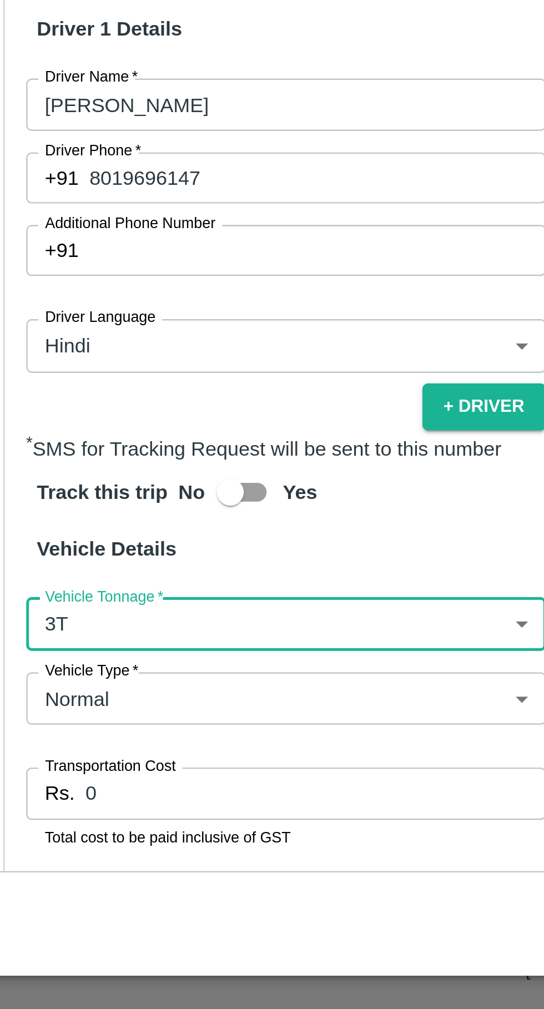
click at [130, 898] on input "0" at bounding box center [168, 908] width 190 height 21
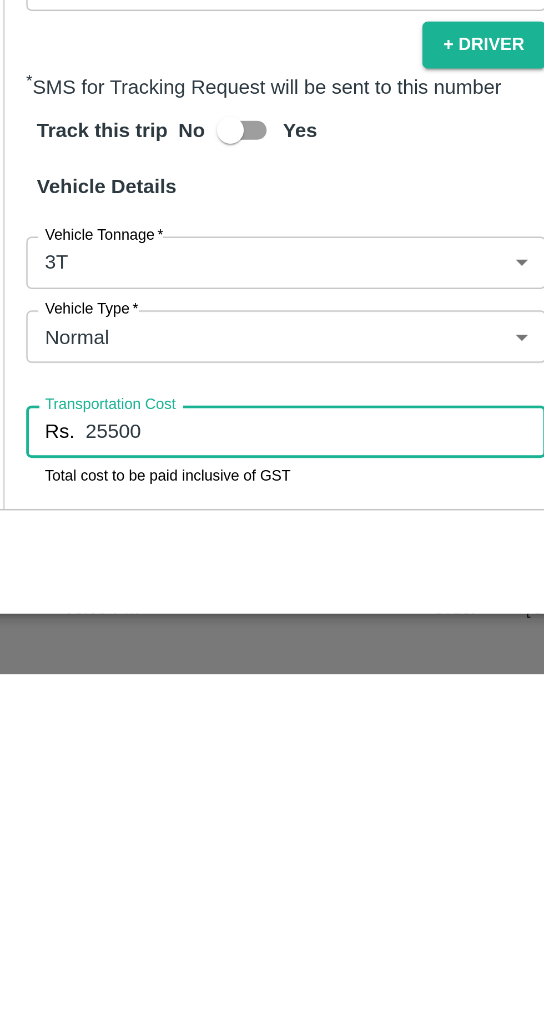
type input "25500"
click at [77, 949] on input "Vehicle Number" at bounding box center [156, 959] width 215 height 21
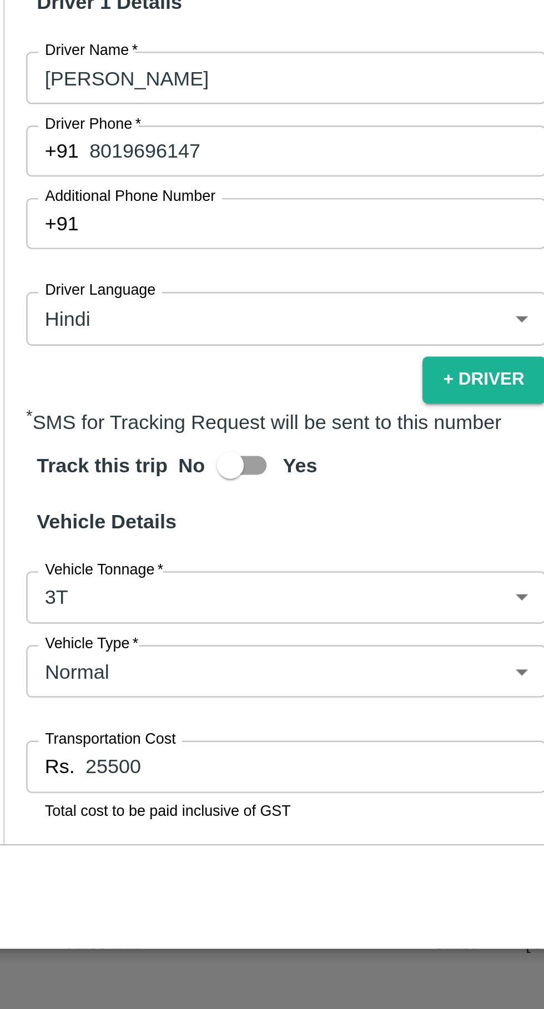
click at [122, 949] on input "AP 39 WA" at bounding box center [156, 959] width 215 height 21
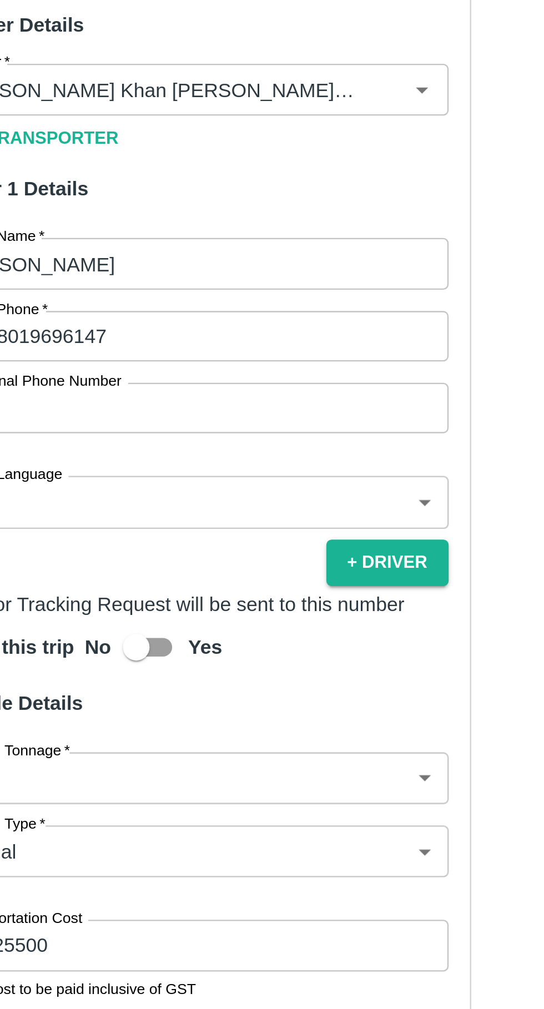
scroll to position [174, 0]
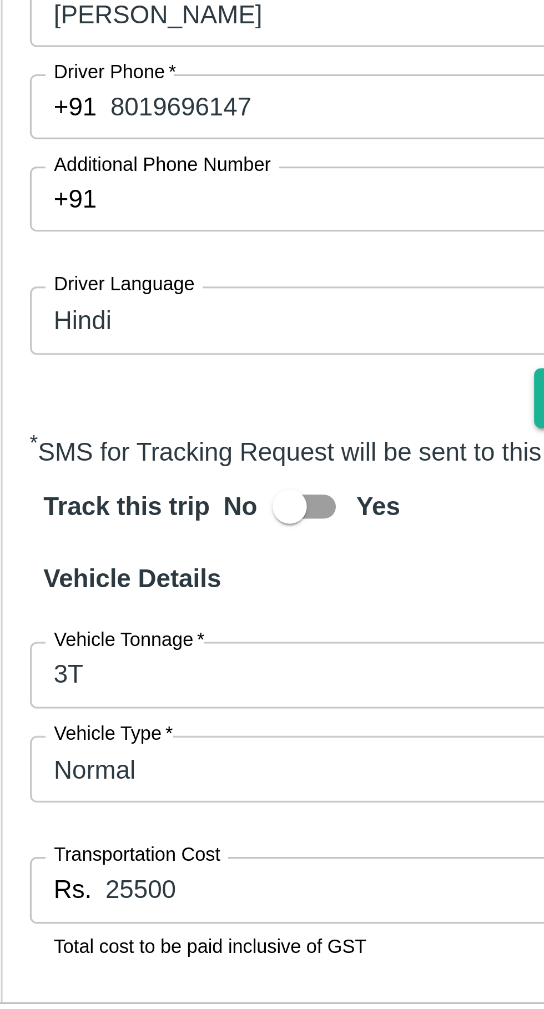
click at [94, 945] on input "AP 39 WA 2833" at bounding box center [156, 955] width 215 height 21
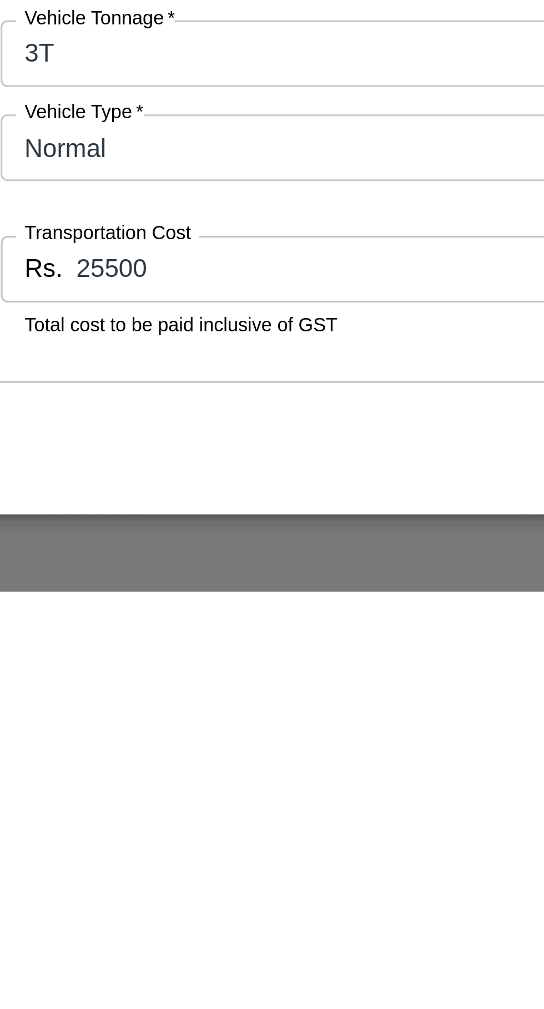
click at [82, 945] on input "AP 39 WA2833" at bounding box center [156, 955] width 215 height 21
click at [68, 945] on input "AP 39WA2833" at bounding box center [156, 955] width 215 height 21
click at [67, 945] on input "AP 39WA2833" at bounding box center [156, 955] width 215 height 21
click at [72, 945] on input "AP 39WA2833" at bounding box center [156, 955] width 215 height 21
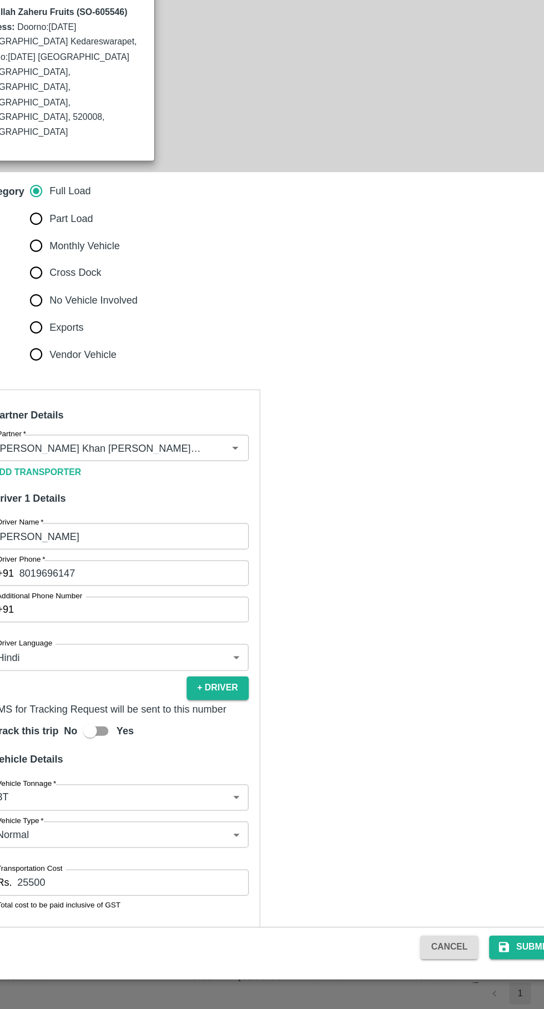
type input "AP39WA2833"
click at [487, 961] on button "Submit" at bounding box center [490, 957] width 59 height 19
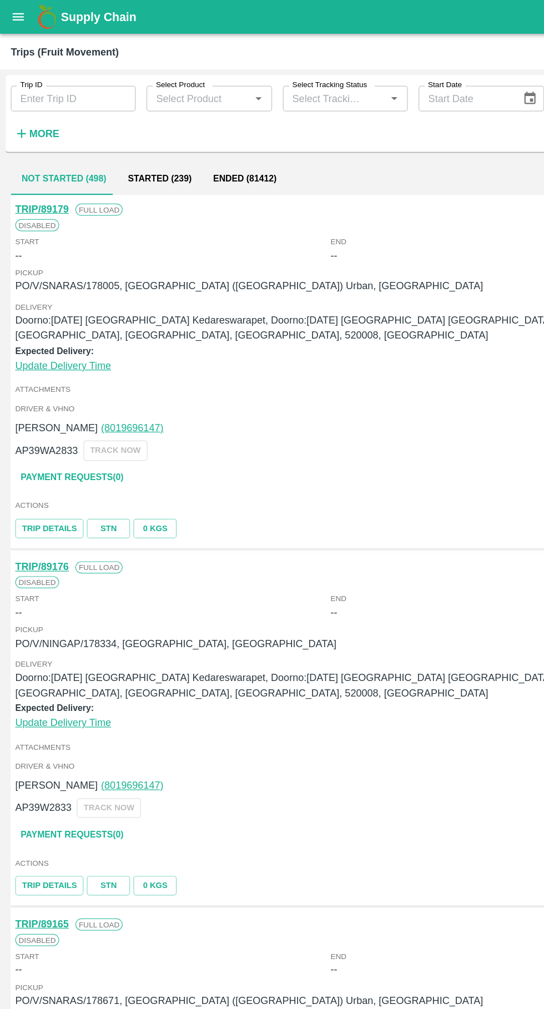
click at [15, 14] on icon "open drawer" at bounding box center [15, 14] width 9 height 6
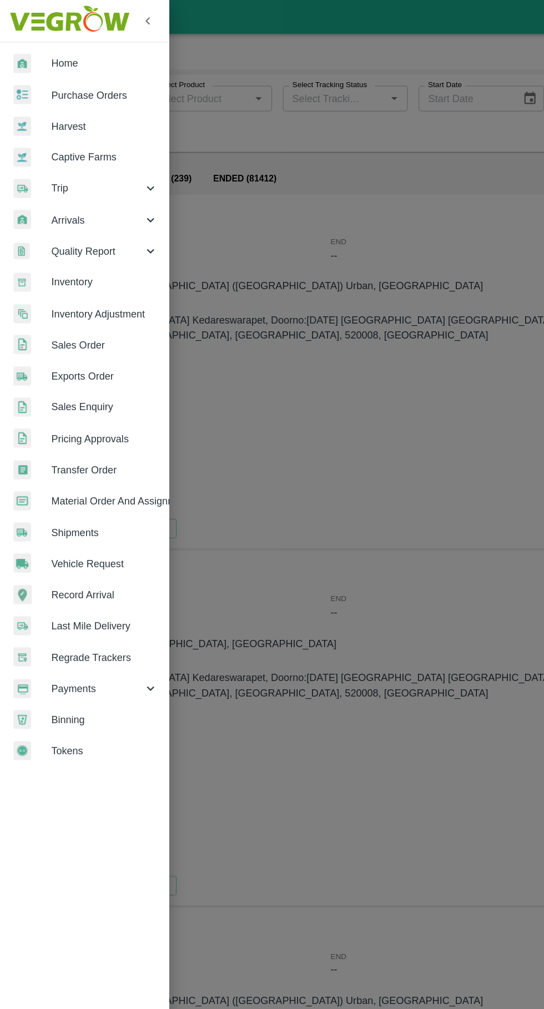
click at [96, 464] on span "Vehicle Request" at bounding box center [86, 463] width 88 height 12
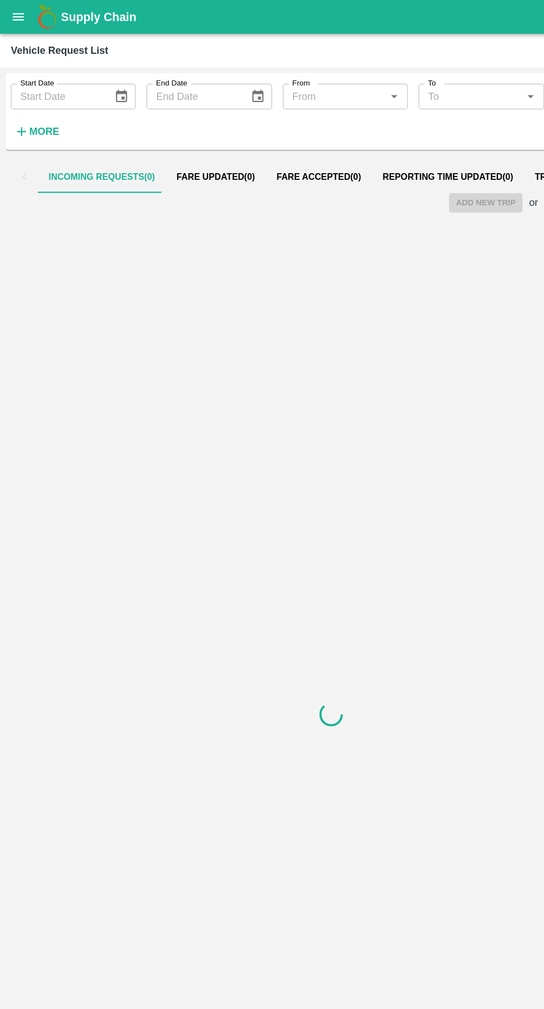
click at [285, 145] on span "Fare Accepted ( 0 )" at bounding box center [261, 145] width 69 height 9
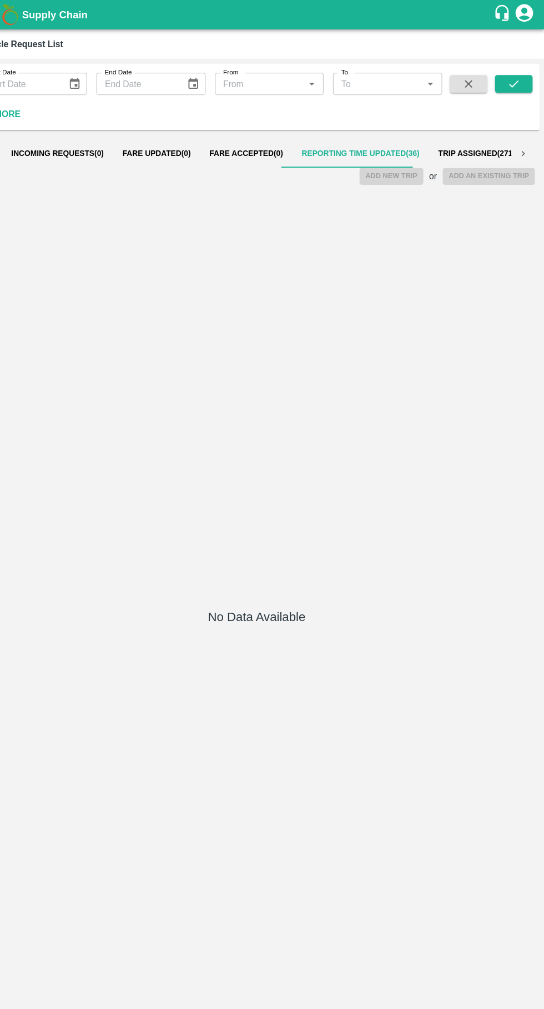
click at [335, 145] on span "Reporting Time Updated ( 36 )" at bounding box center [371, 145] width 112 height 9
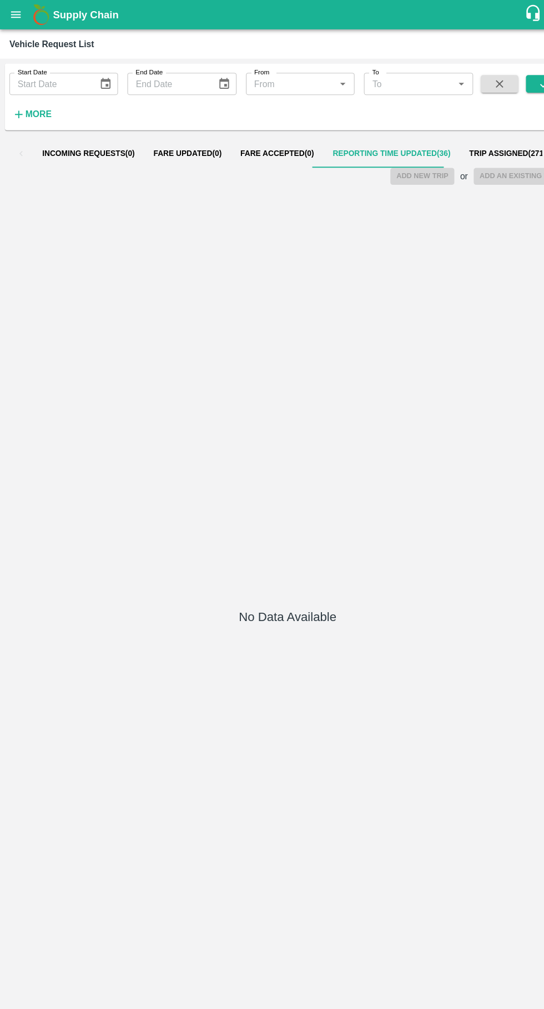
click at [244, 146] on span "Fare Accepted ( 0 )" at bounding box center [261, 145] width 69 height 9
click at [349, 145] on span "Reporting Time Updated ( 36 )" at bounding box center [371, 145] width 112 height 9
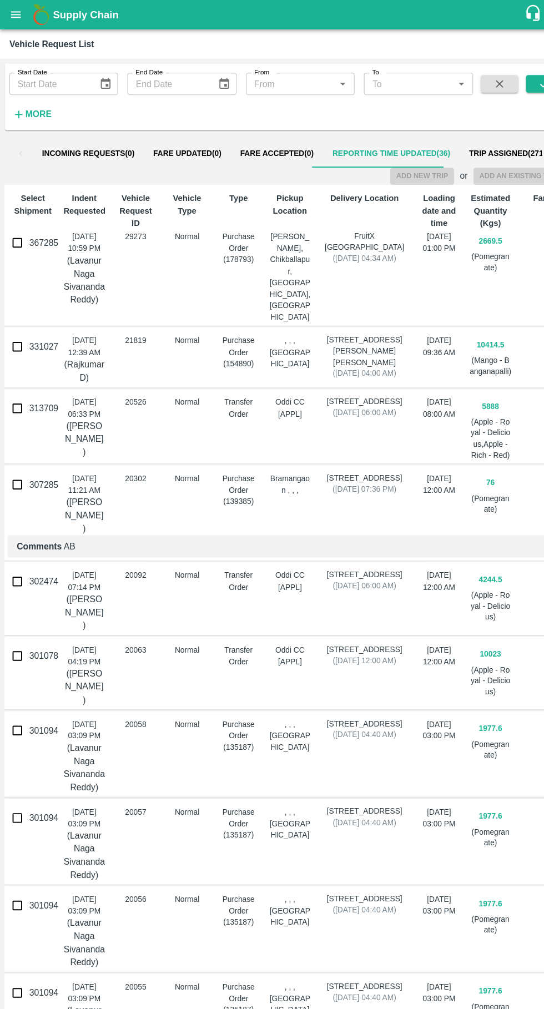
click at [17, 236] on input "367285" at bounding box center [17, 230] width 22 height 22
checkbox input "true"
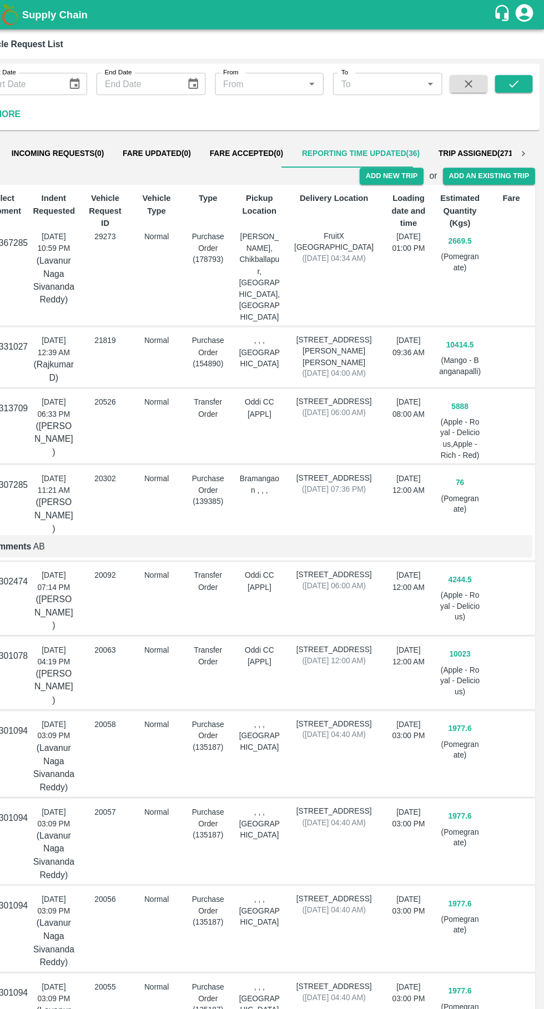
click at [407, 166] on button "Add New Trip" at bounding box center [399, 167] width 60 height 16
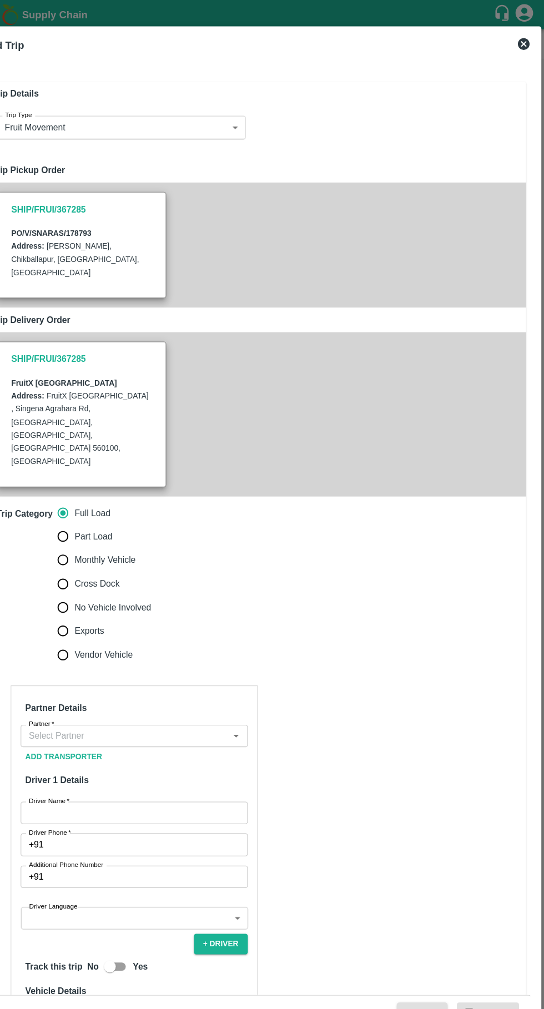
type input "2669.5"
type input "Normal"
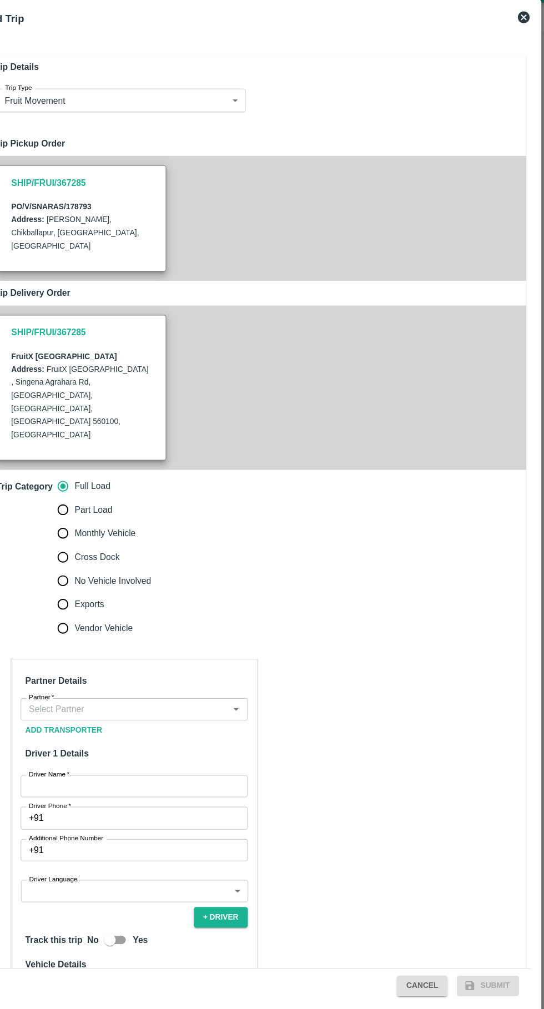
click at [204, 688] on input "Partner   *" at bounding box center [147, 695] width 190 height 14
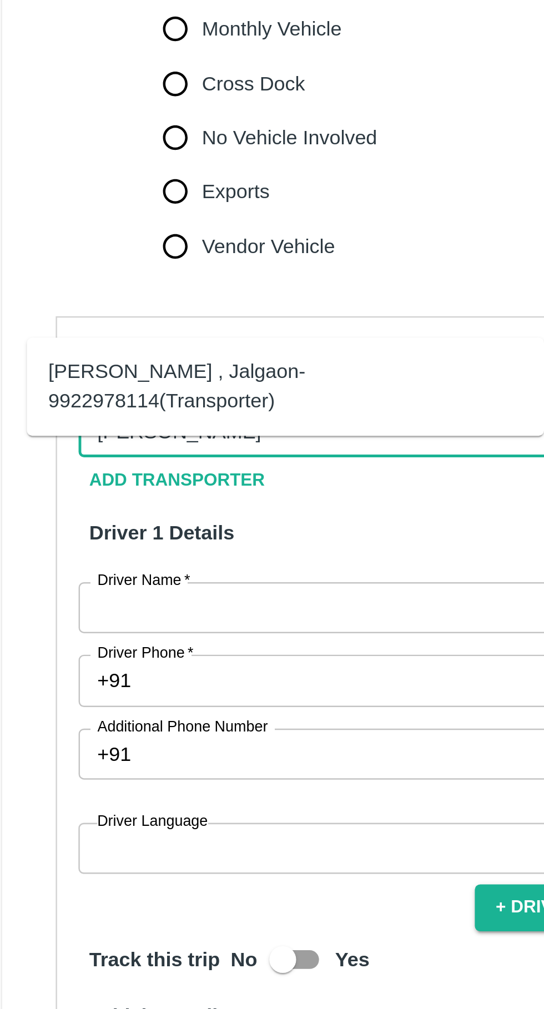
click at [64, 675] on div "[PERSON_NAME] , Jalgaon-9922978114(Transporter)" at bounding box center [135, 677] width 196 height 25
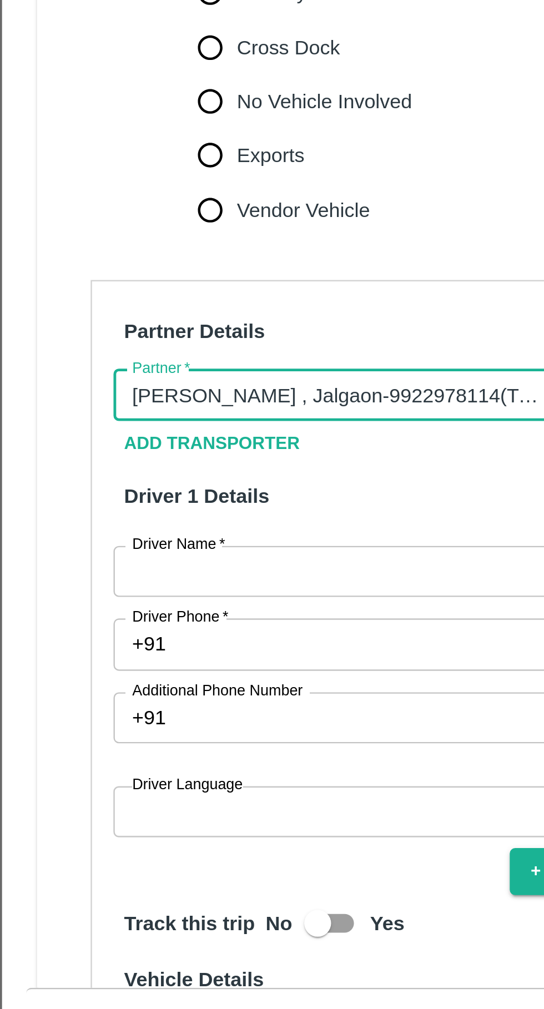
type input "[PERSON_NAME] , Jalgaon-9922978114(Transporter)"
click at [129, 758] on input "Driver Name   *" at bounding box center [156, 768] width 215 height 21
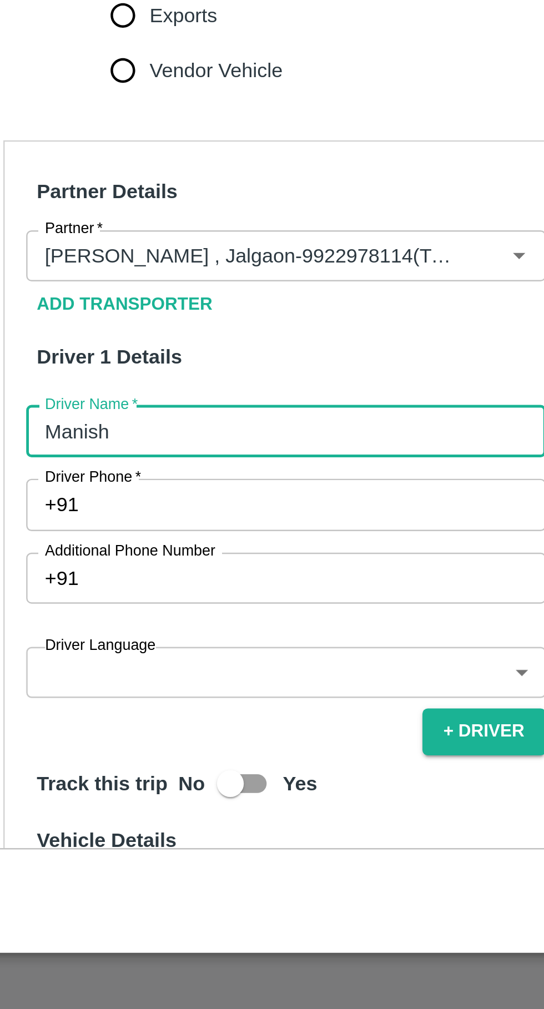
type input "Manish"
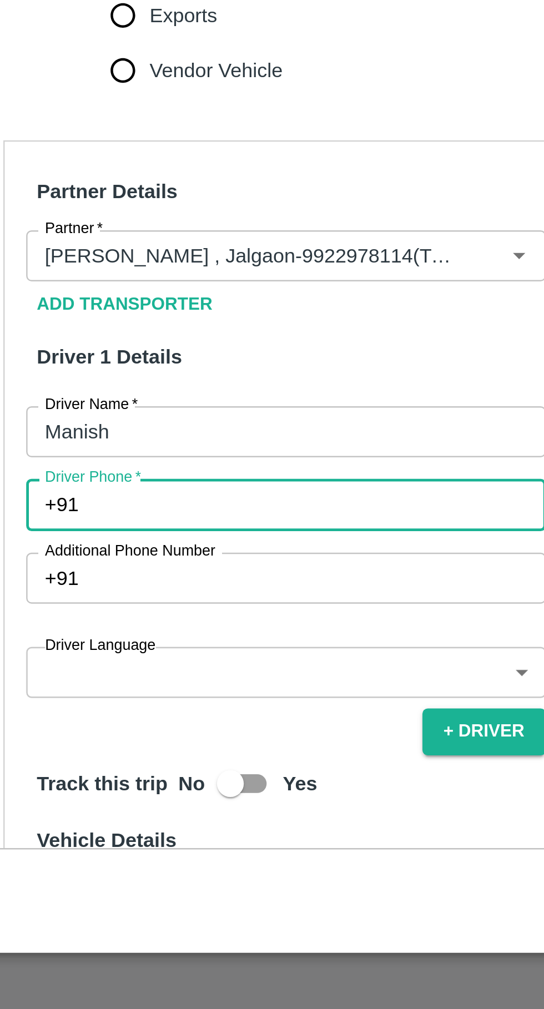
paste input "8151898948"
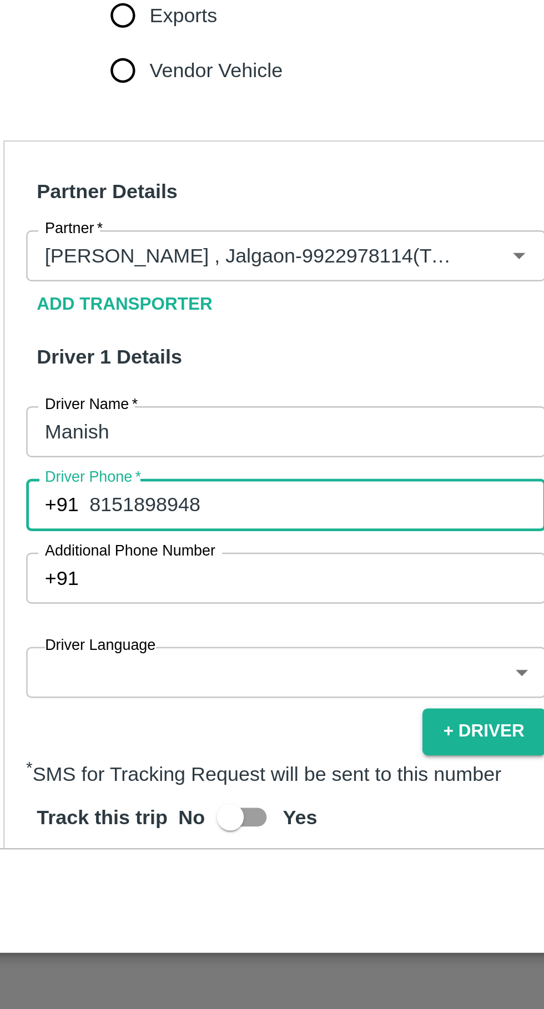
type input "8151898948"
click at [124, 822] on body "Supply Chain Vehicle Request List Start Date Start Date End Date End Date From …" at bounding box center [272, 504] width 544 height 1009
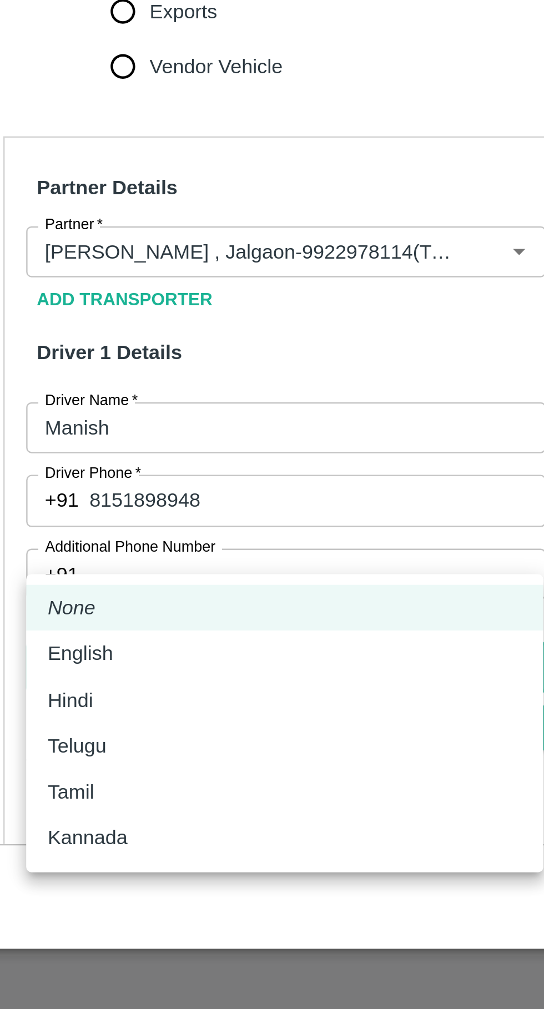
click at [62, 856] on p "English" at bounding box center [71, 861] width 27 height 12
type input "en"
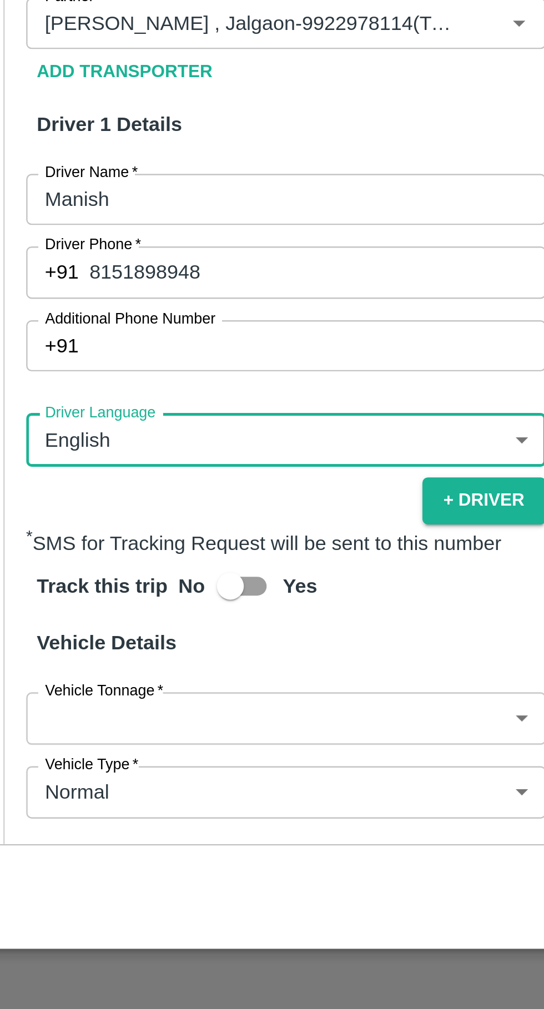
scroll to position [140, 0]
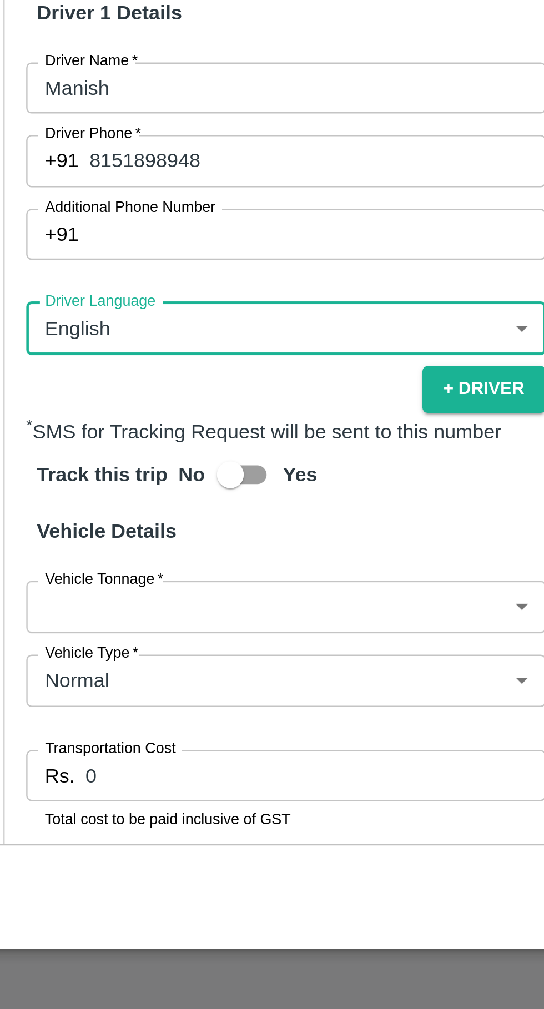
click at [236, 790] on body "Supply Chain Vehicle Request List Start Date Start Date End Date End Date From …" at bounding box center [272, 504] width 544 height 1009
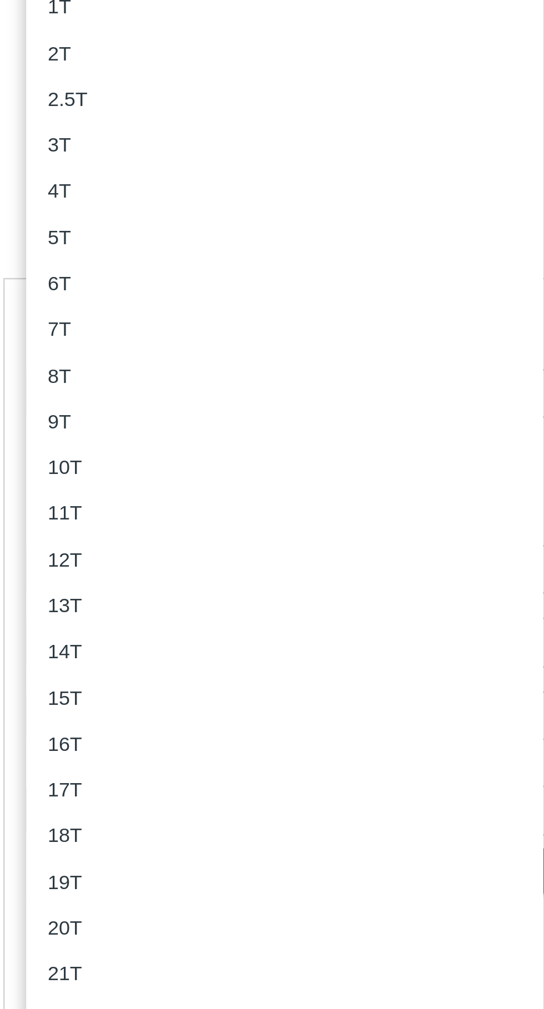
click at [88, 457] on div "3T" at bounding box center [156, 453] width 196 height 12
type input "3000"
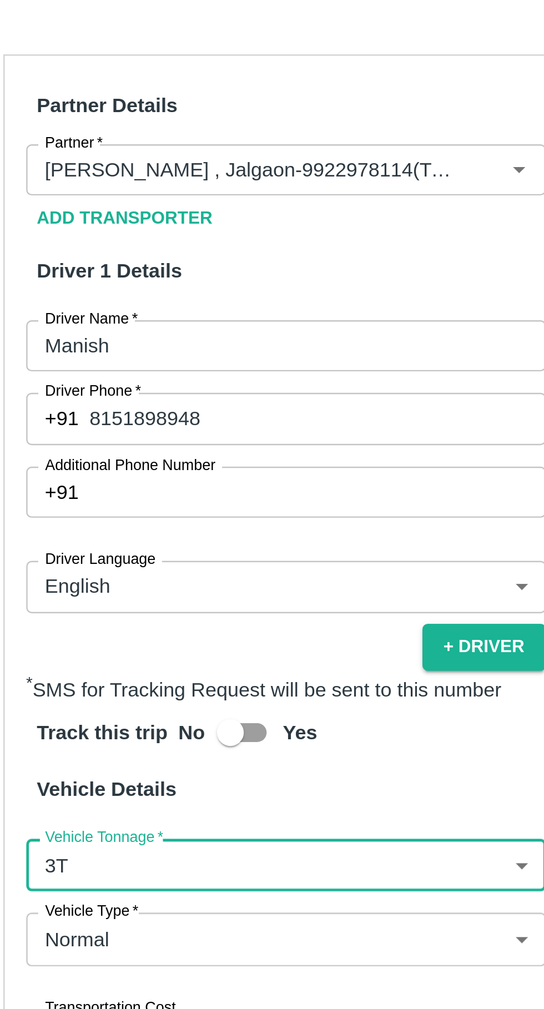
scroll to position [115, 0]
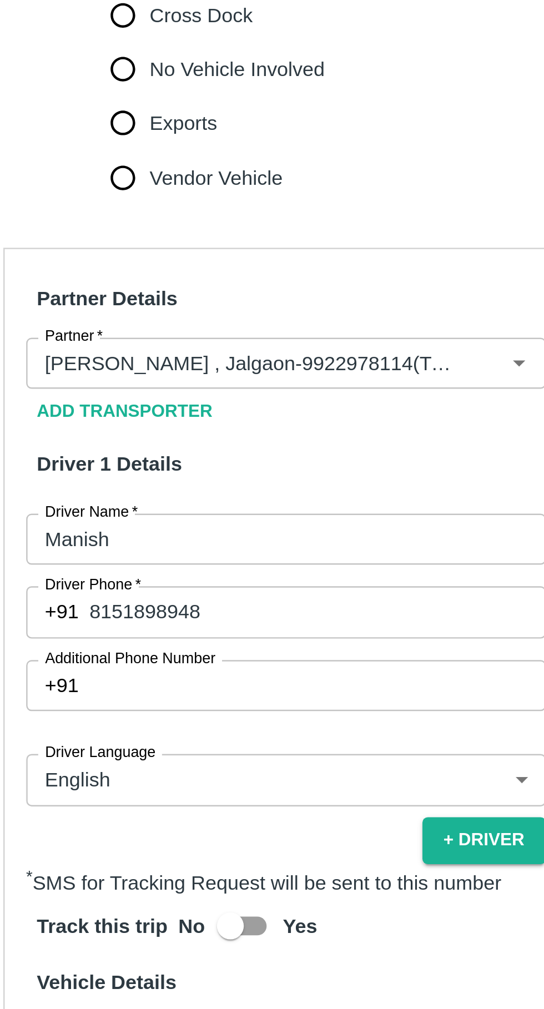
click at [128, 812] on body "Supply Chain Vehicle Request List Start Date Start Date End Date End Date From …" at bounding box center [272, 504] width 544 height 1009
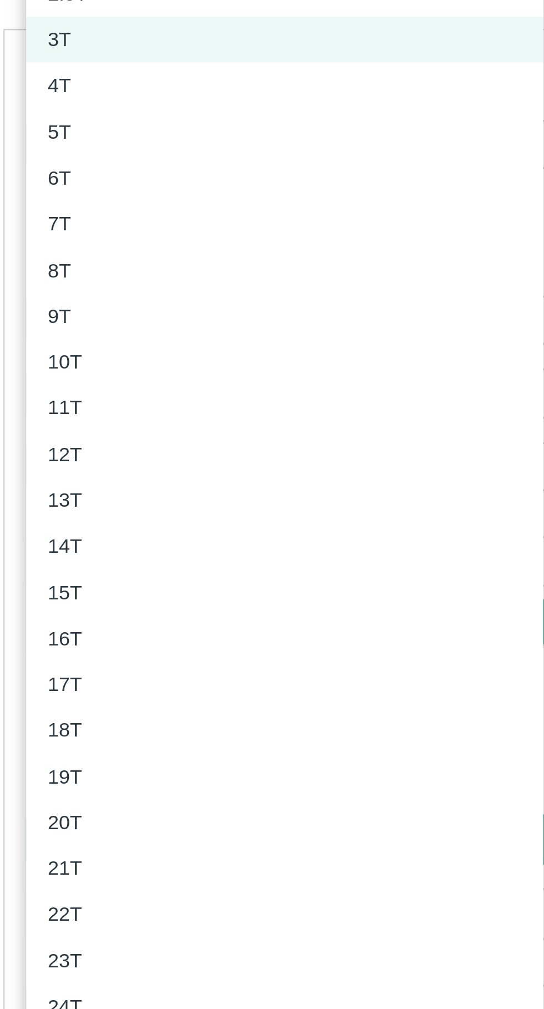
scroll to position [0, 0]
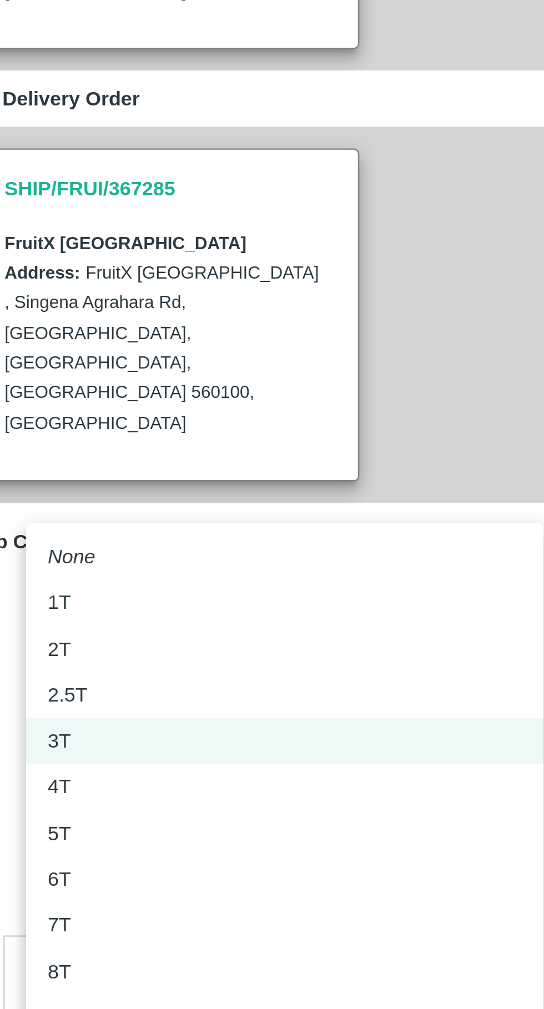
click at [95, 457] on div "3T" at bounding box center [156, 453] width 196 height 12
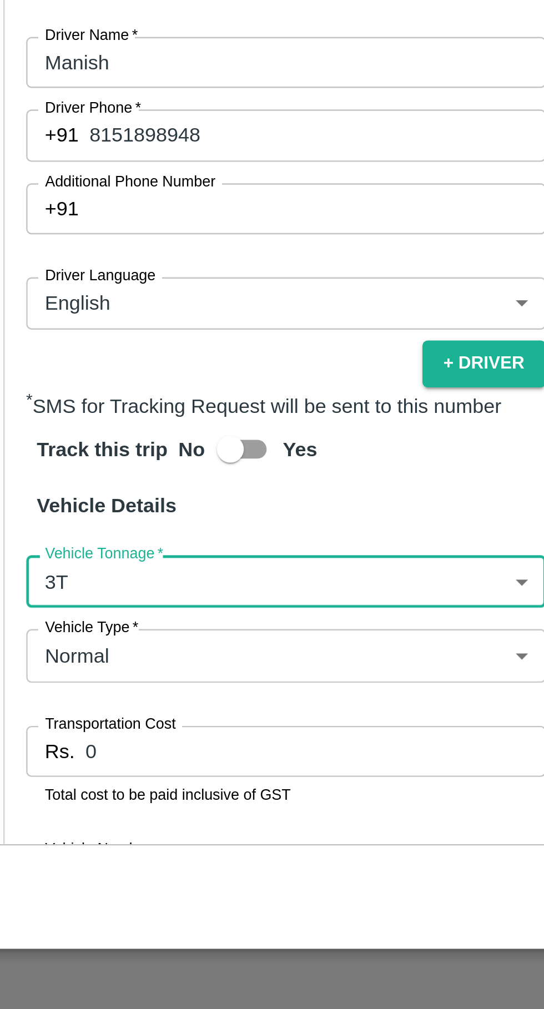
scroll to position [161, 0]
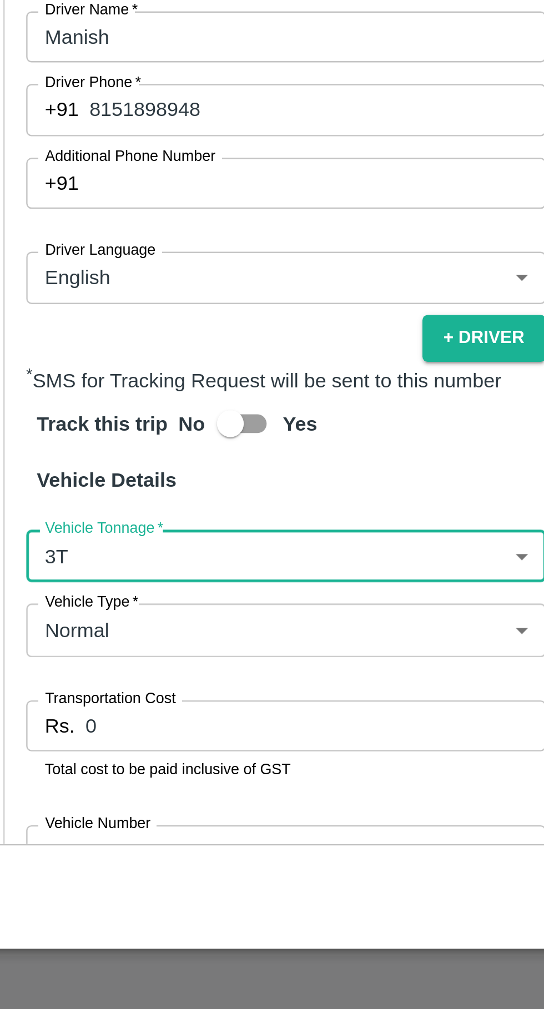
click at [140, 881] on input "0" at bounding box center [168, 891] width 190 height 21
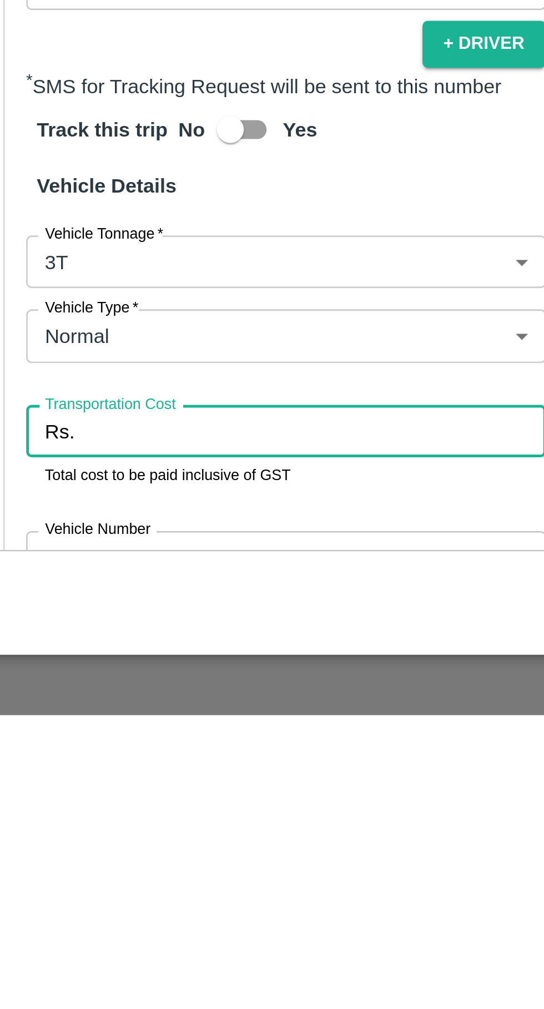
type input "5"
type input "8500"
click at [130, 933] on input "Vehicle Number" at bounding box center [156, 943] width 215 height 21
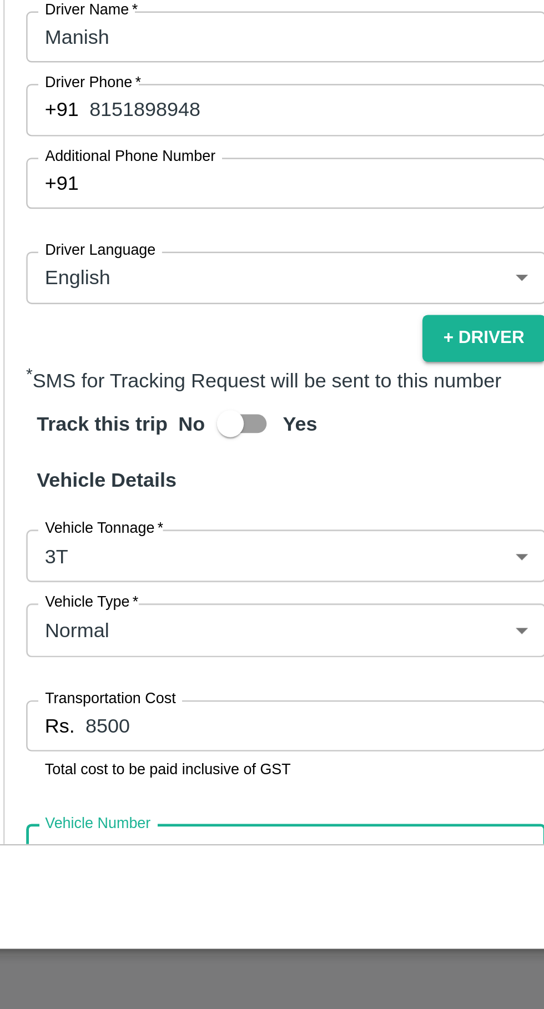
click at [106, 933] on input "KA40" at bounding box center [156, 943] width 215 height 21
click at [134, 933] on input "KA40A8011" at bounding box center [156, 943] width 215 height 21
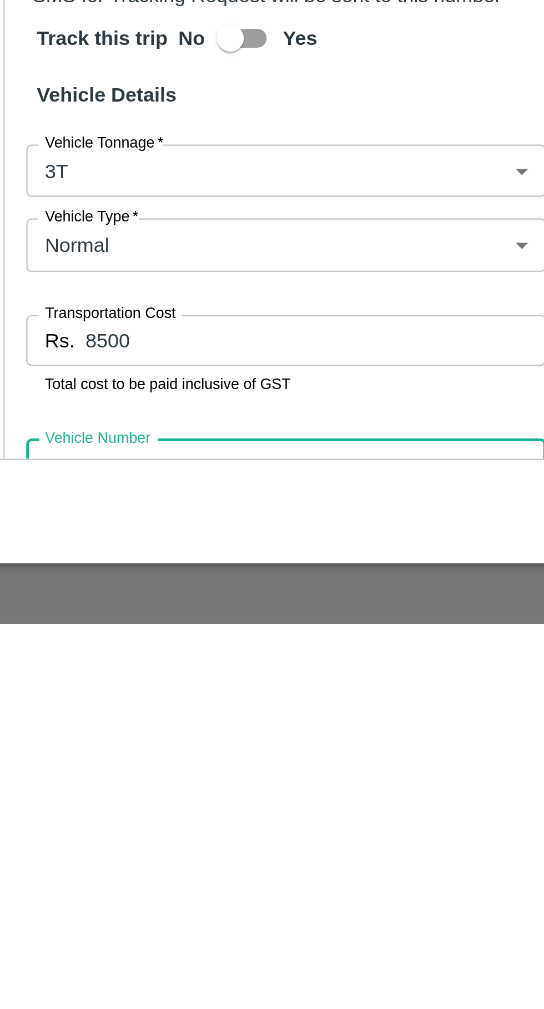
type input "KA40A4011"
click at [92, 881] on input "8500" at bounding box center [168, 891] width 190 height 21
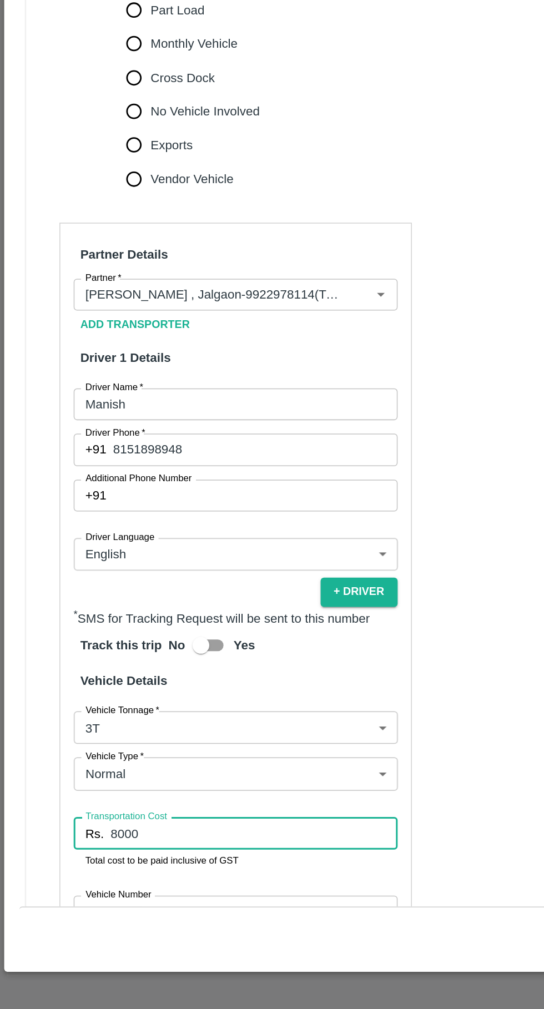
scroll to position [0, 0]
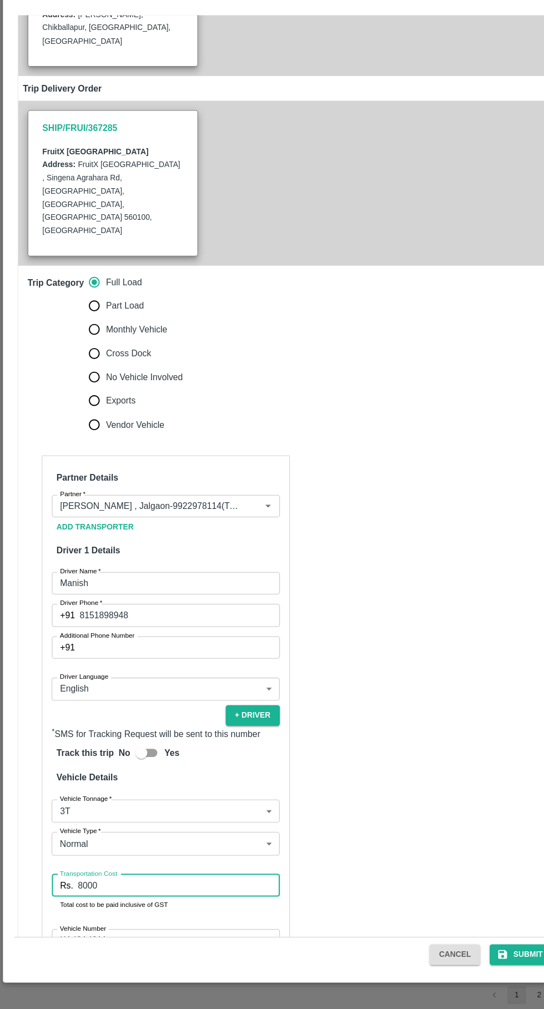
type input "8000"
click at [474, 957] on icon "submit" at bounding box center [473, 957] width 8 height 8
